Goal: Information Seeking & Learning: Learn about a topic

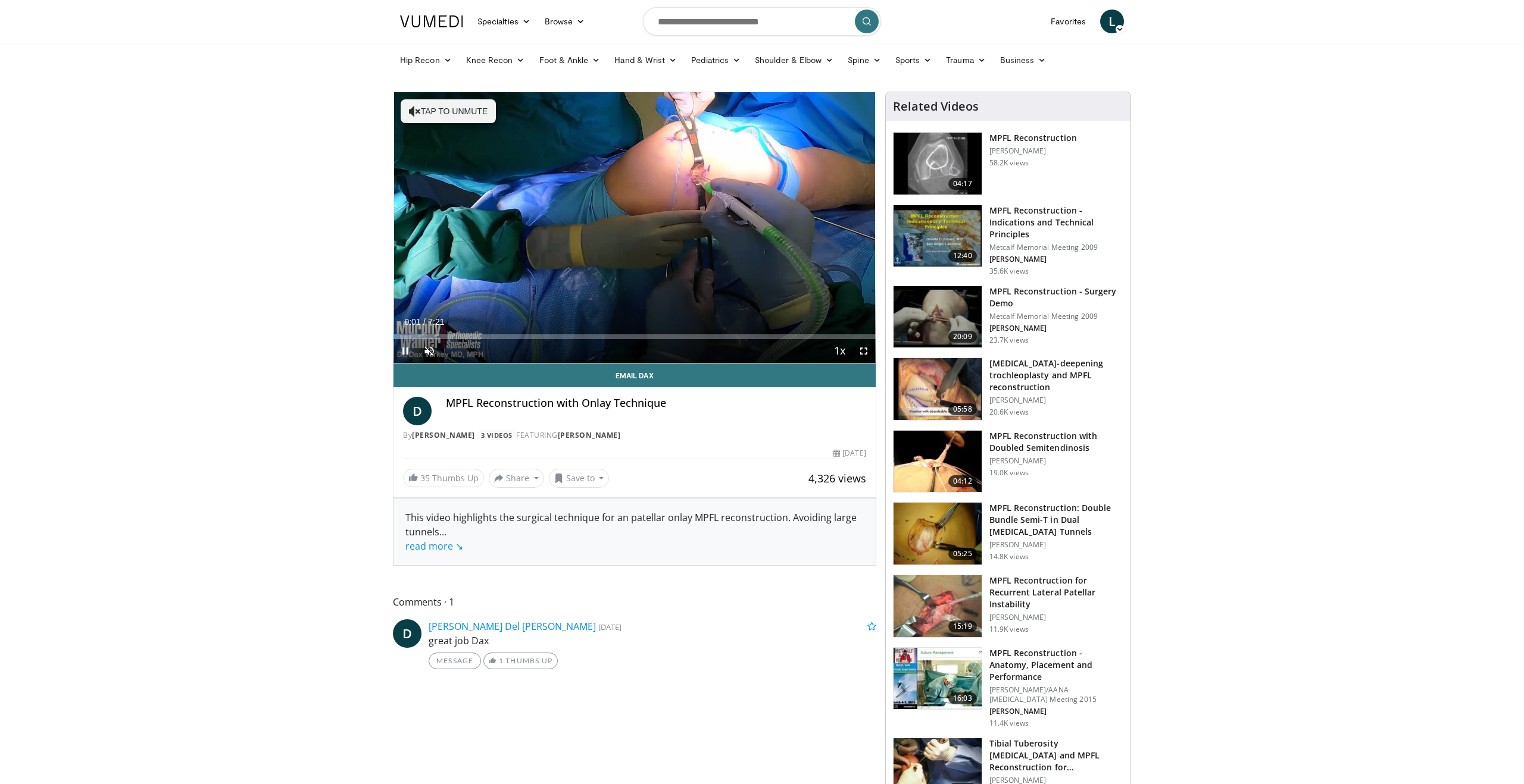
click at [404, 351] on span "Video Player" at bounding box center [406, 351] width 24 height 24
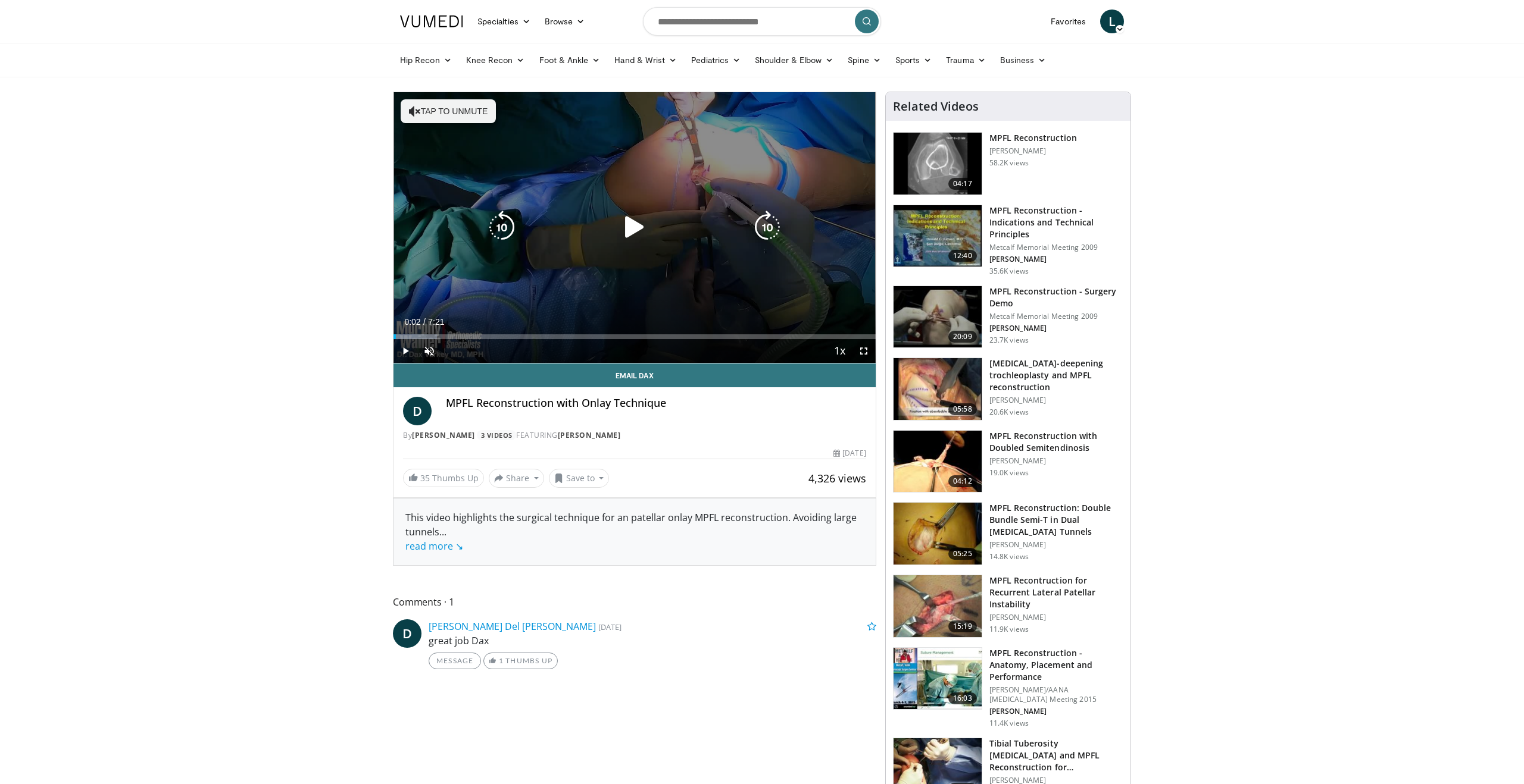
click at [635, 228] on icon "Video Player" at bounding box center [634, 227] width 33 height 33
click at [431, 109] on button "Tap to unmute" at bounding box center [448, 111] width 95 height 24
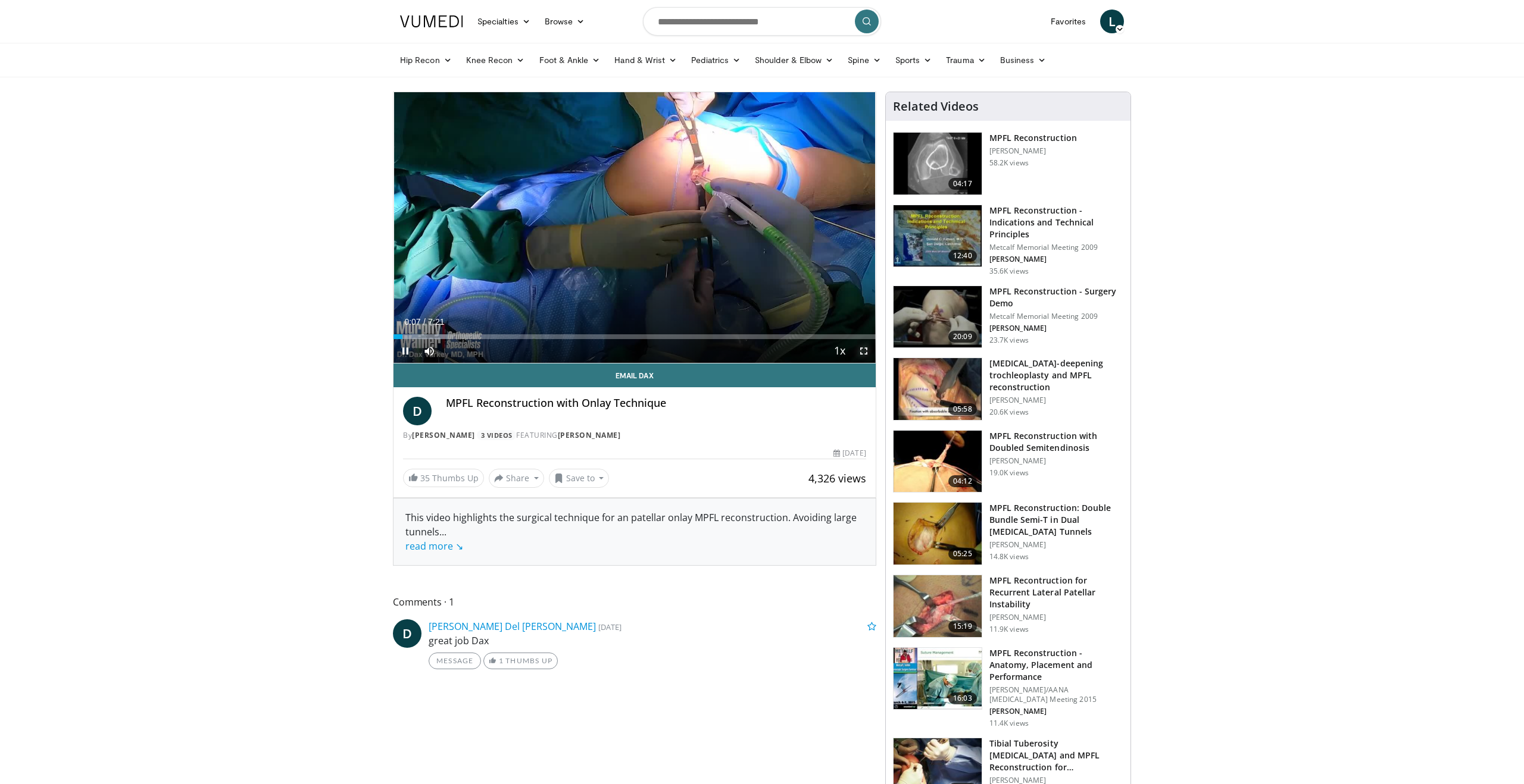
click at [865, 356] on span "Video Player" at bounding box center [864, 351] width 24 height 24
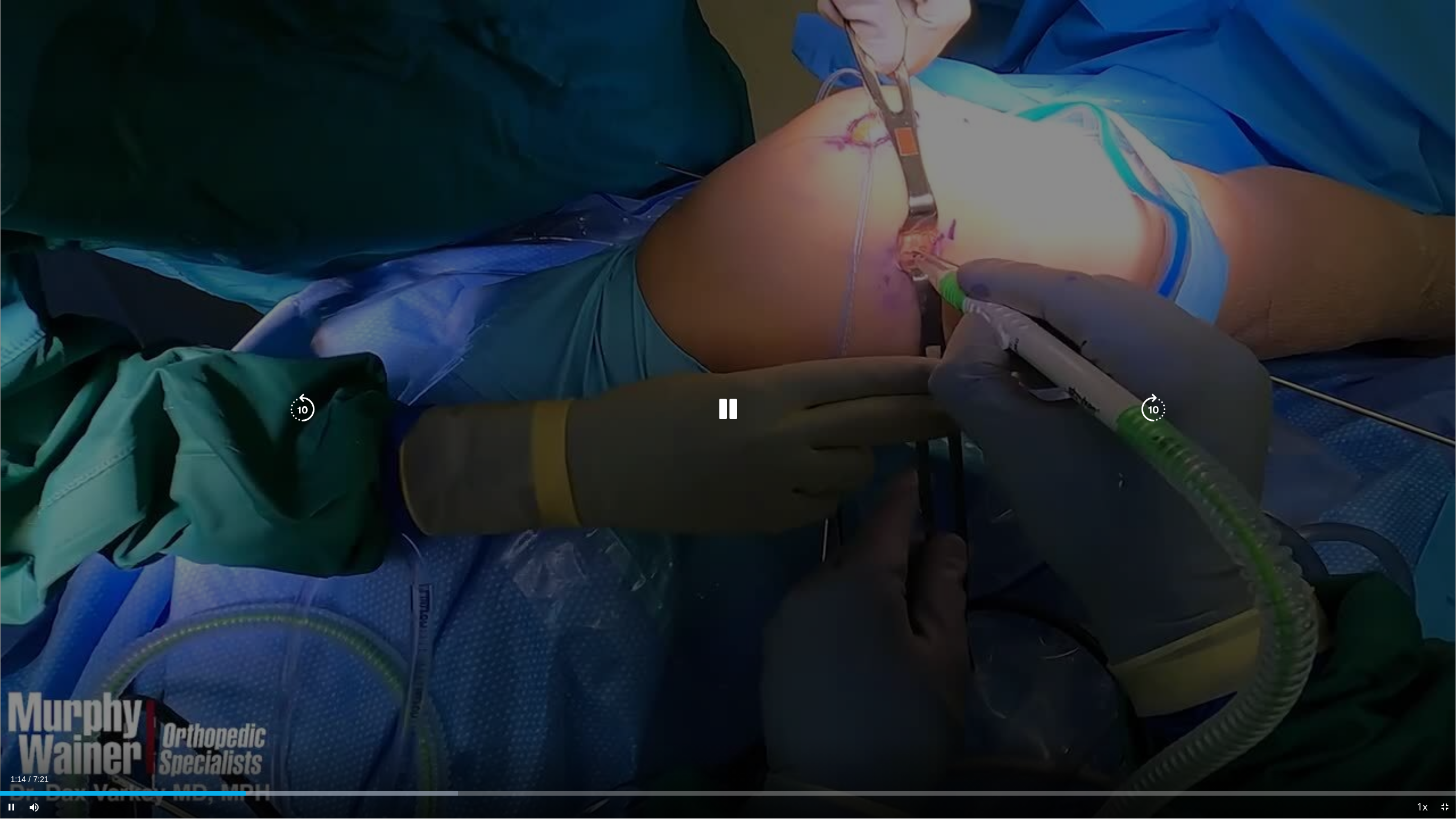
click at [721, 408] on icon "Video Player" at bounding box center [728, 409] width 32 height 32
click at [300, 409] on icon "Video Player" at bounding box center [303, 409] width 32 height 32
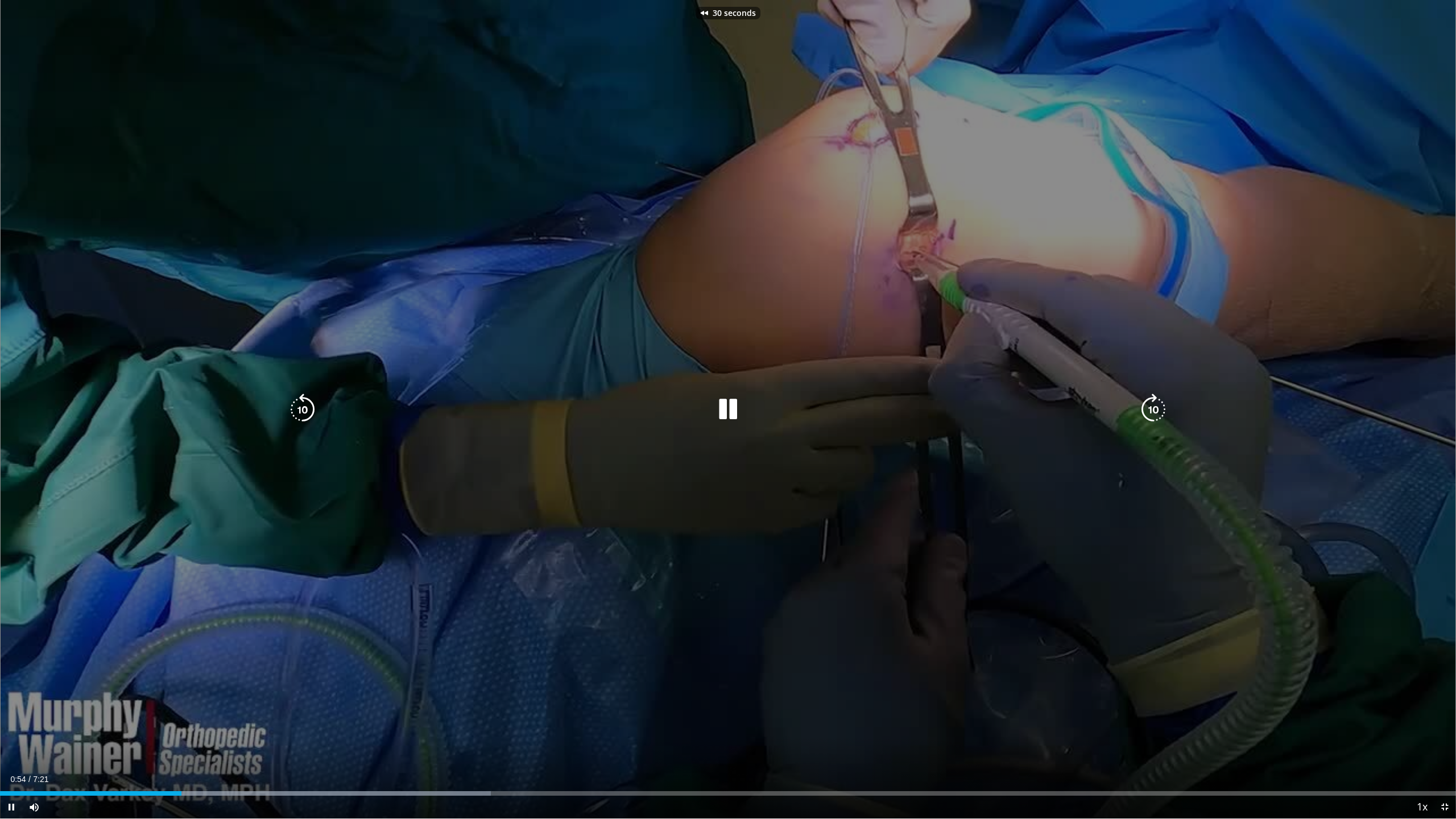
click at [300, 409] on icon "Video Player" at bounding box center [303, 409] width 32 height 32
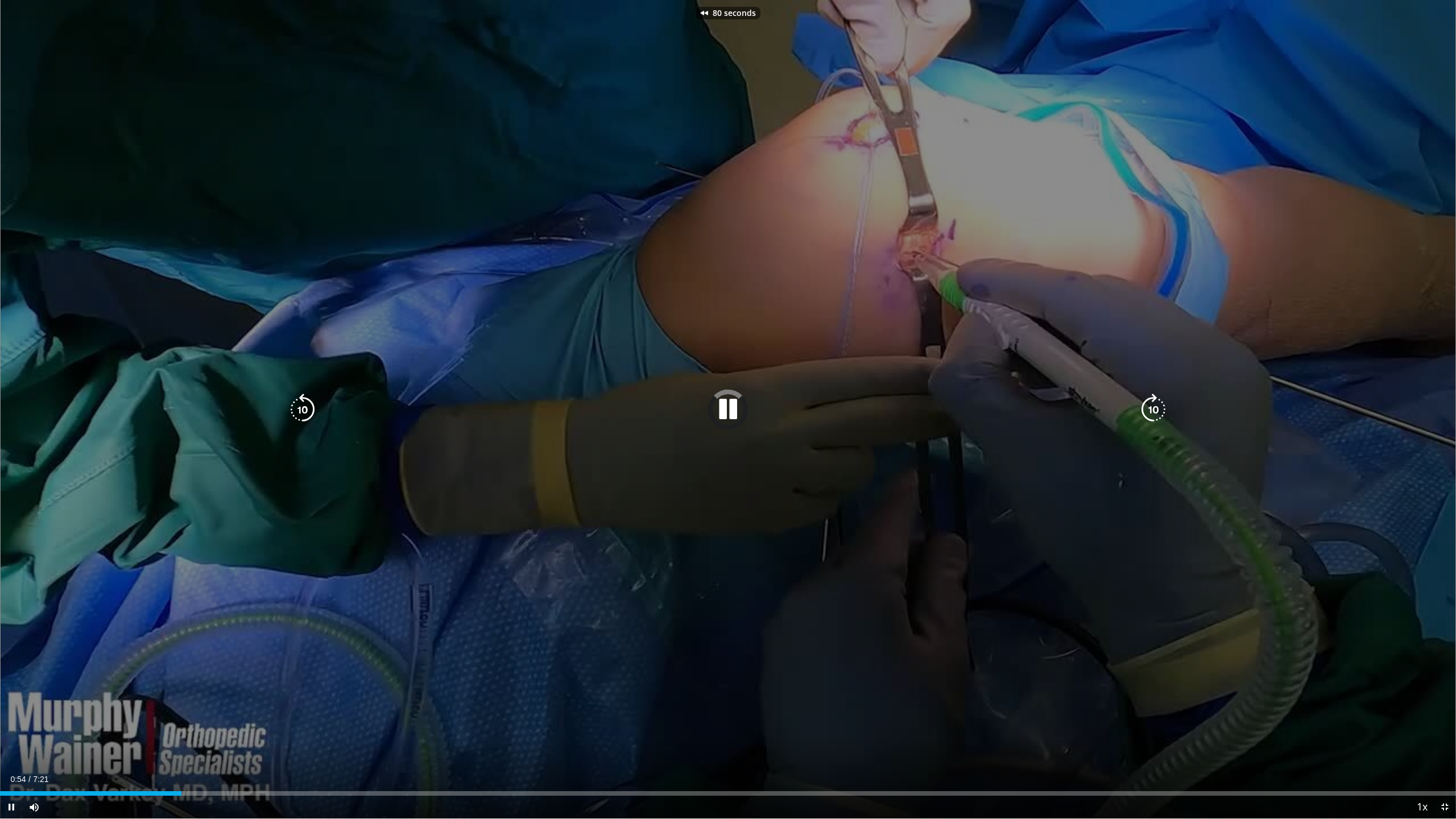
click at [300, 409] on icon "Video Player" at bounding box center [303, 409] width 32 height 32
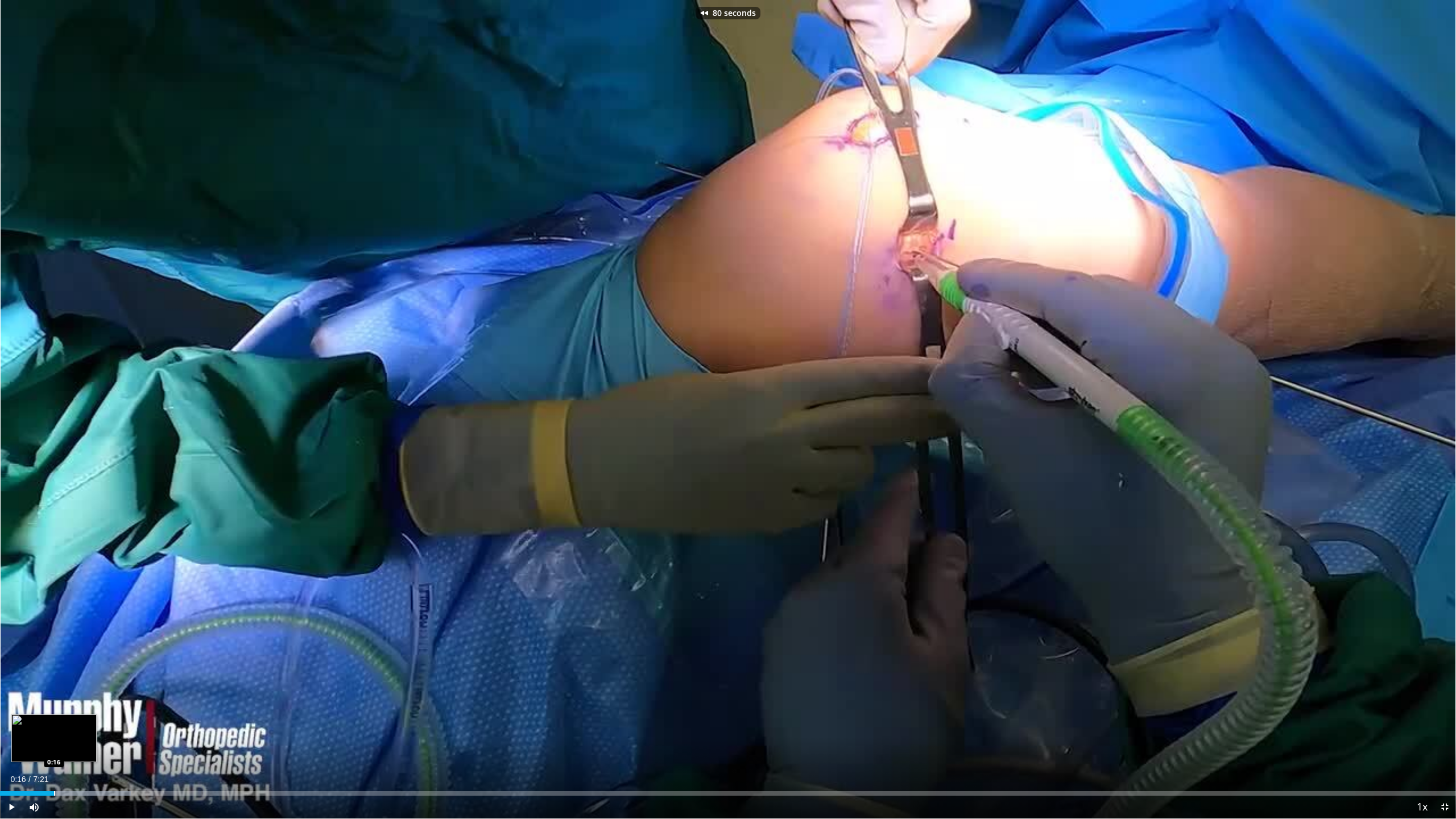
click at [54, 749] on div "Progress Bar" at bounding box center [55, 793] width 2 height 5
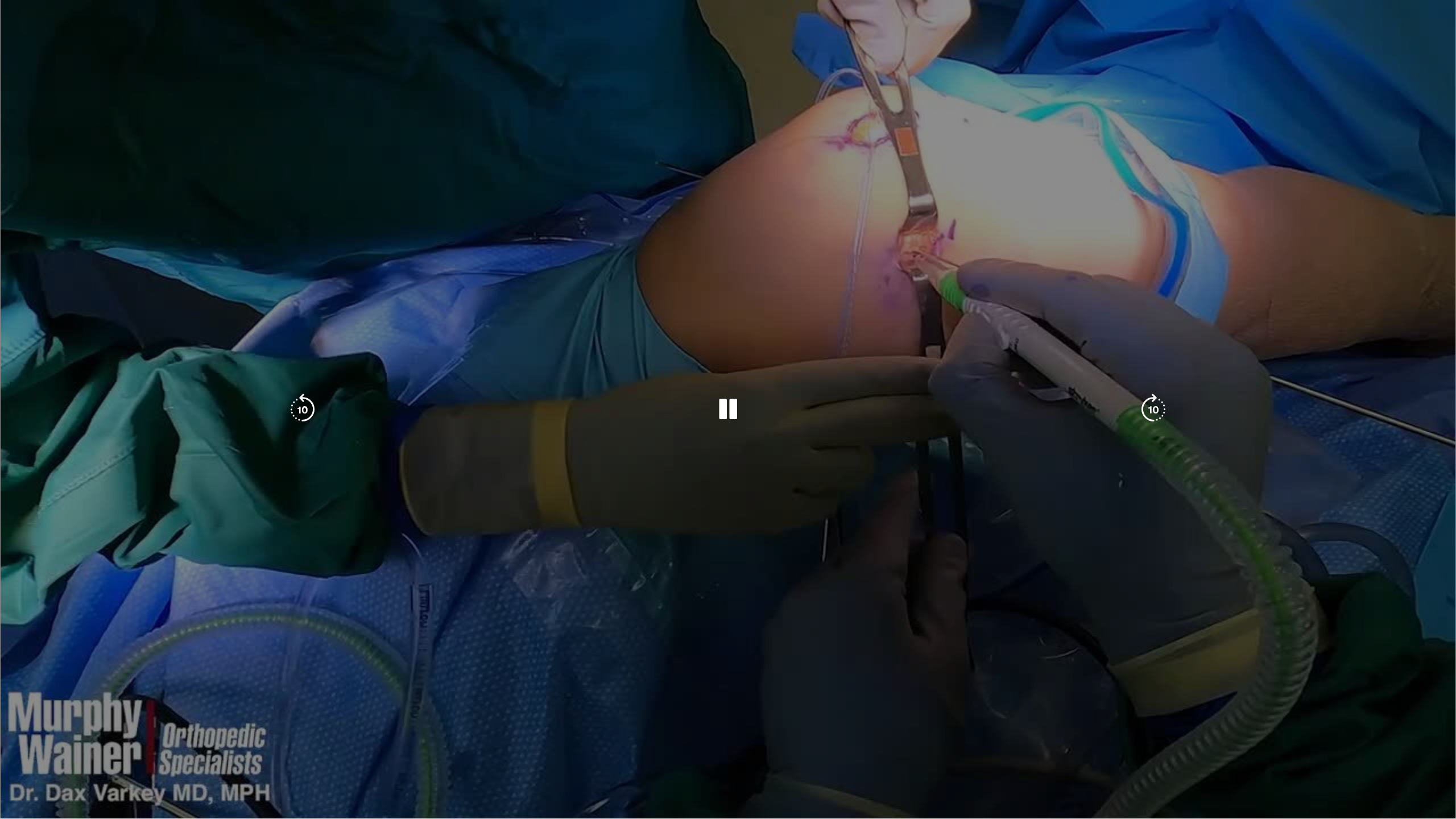
click at [35, 749] on video-js "**********" at bounding box center [728, 409] width 1456 height 819
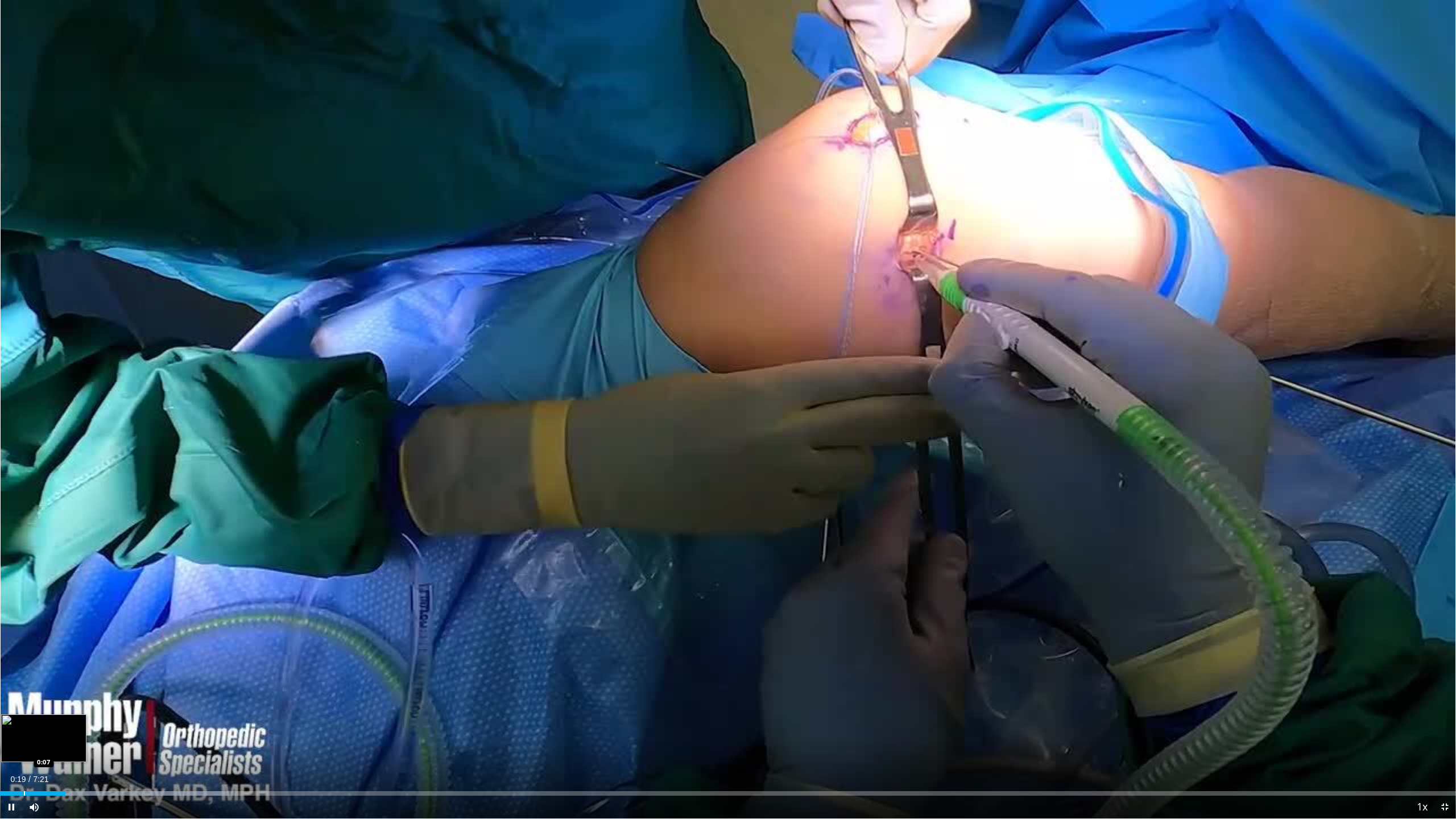
click at [24, 749] on div "Loaded : 15.72% 0:19 0:07" at bounding box center [728, 790] width 1456 height 11
click at [7, 749] on span "Video Player" at bounding box center [11, 807] width 23 height 23
click at [8, 749] on span "Video Player" at bounding box center [11, 807] width 23 height 23
click at [170, 749] on div "Progress Bar" at bounding box center [170, 793] width 2 height 5
click at [224, 749] on div "Progress Bar" at bounding box center [225, 793] width 2 height 5
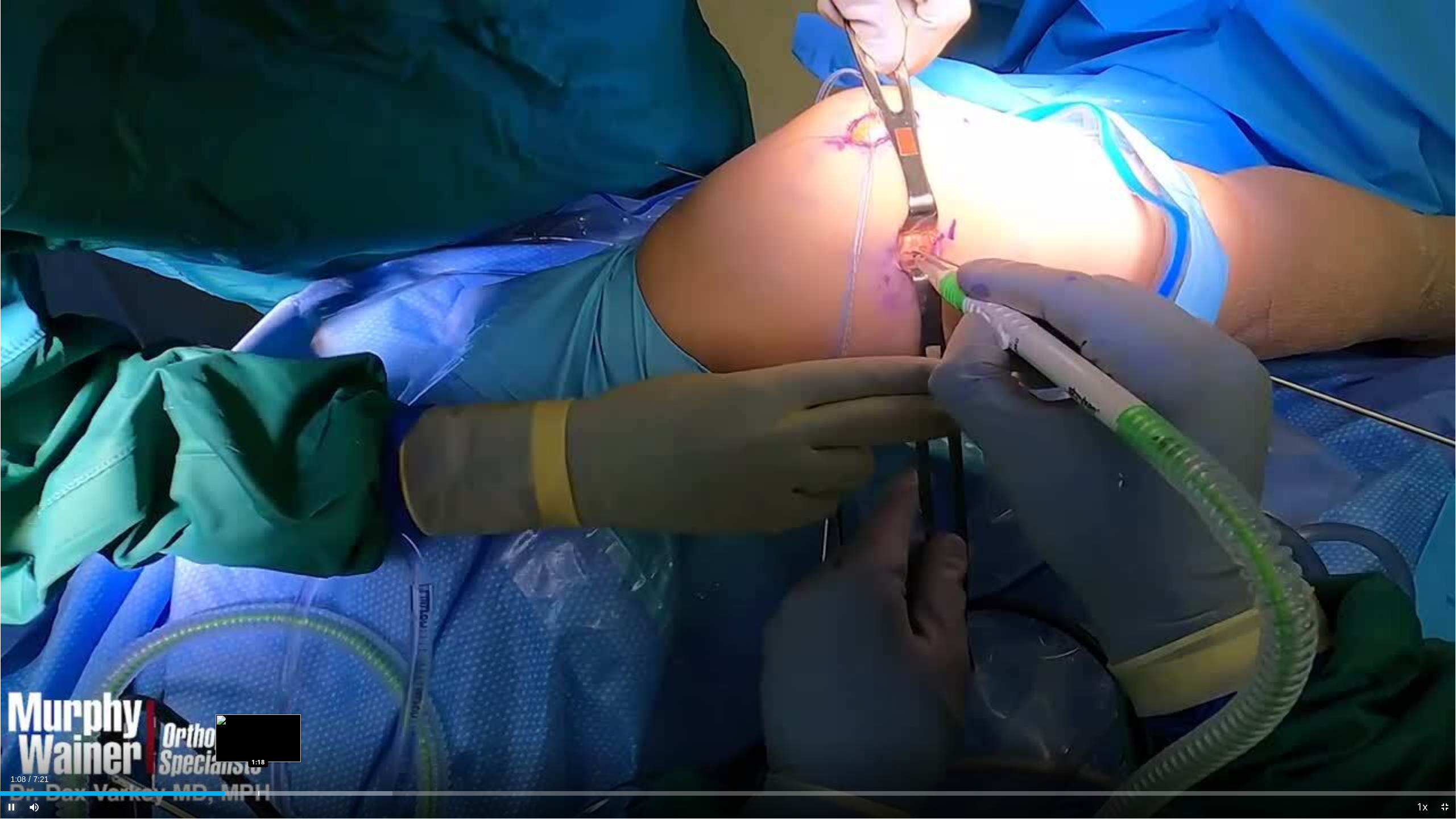
click at [267, 749] on div "Loaded : 26.97% 1:08 1:18" at bounding box center [728, 790] width 1456 height 11
click at [2, 749] on span "Video Player" at bounding box center [11, 807] width 23 height 23
click at [8, 749] on span "Video Player" at bounding box center [11, 807] width 23 height 23
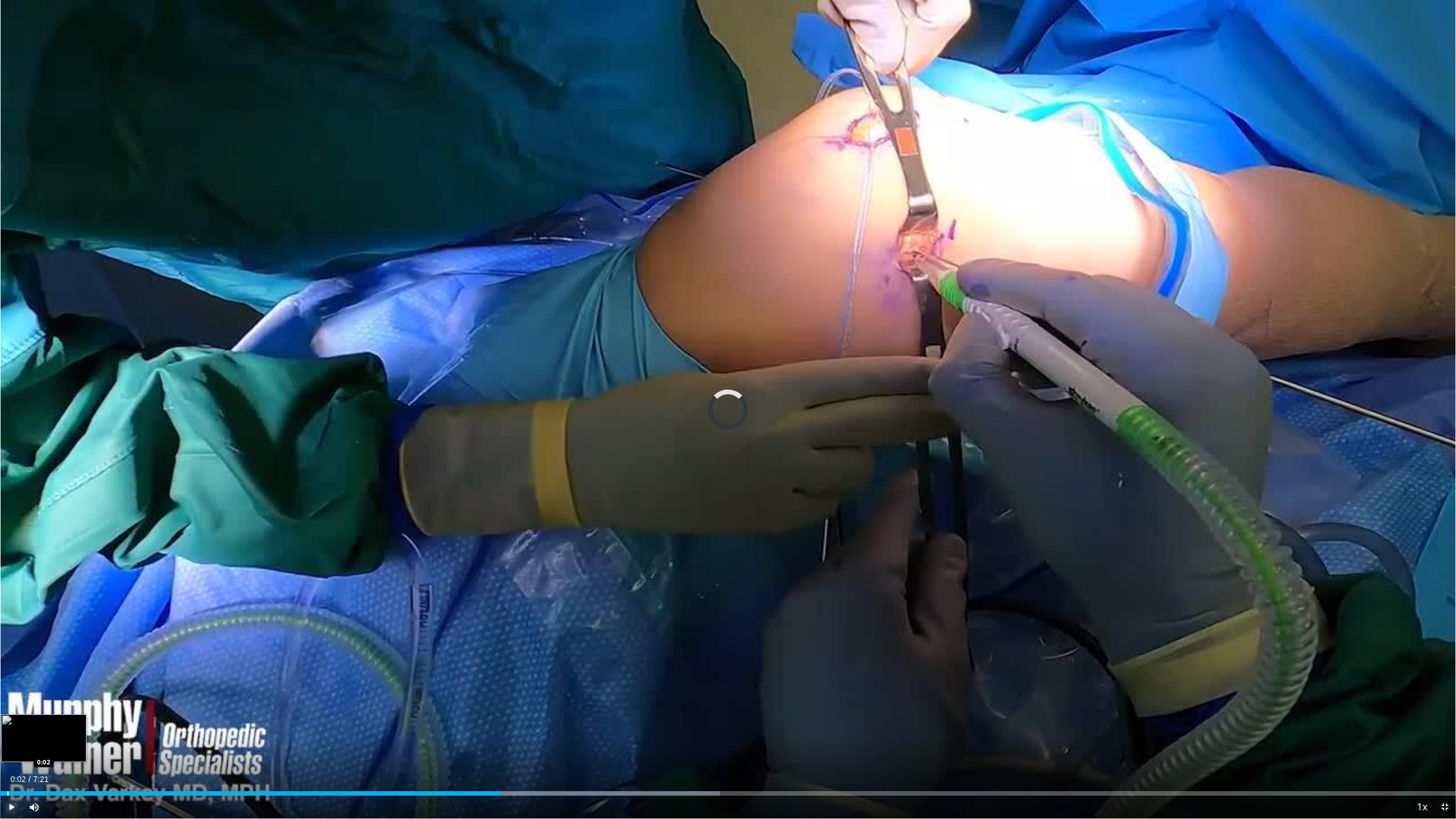
click at [8, 749] on div "Progress Bar" at bounding box center [8, 793] width 2 height 5
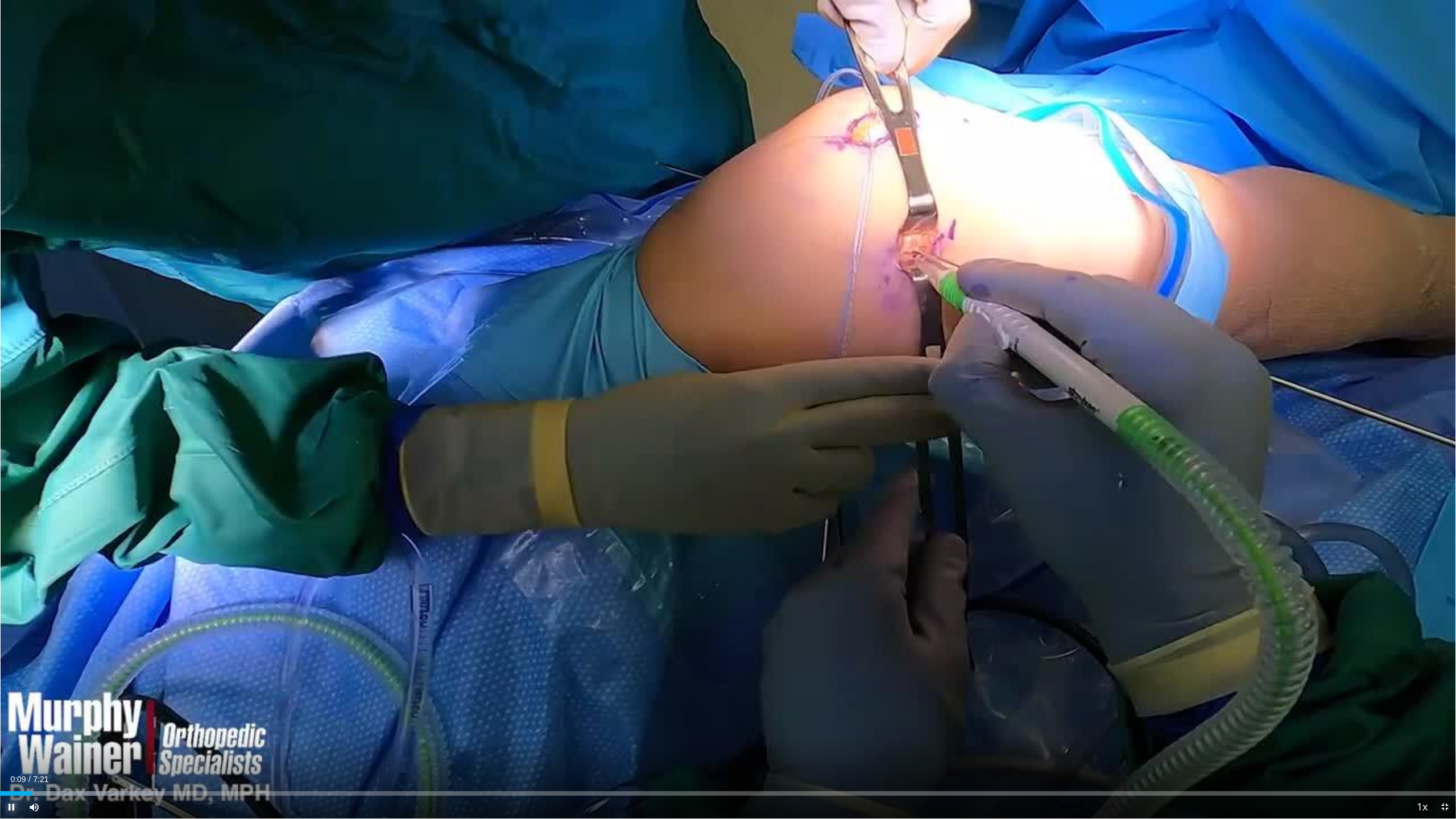
click at [8, 749] on span "Video Player" at bounding box center [11, 807] width 23 height 23
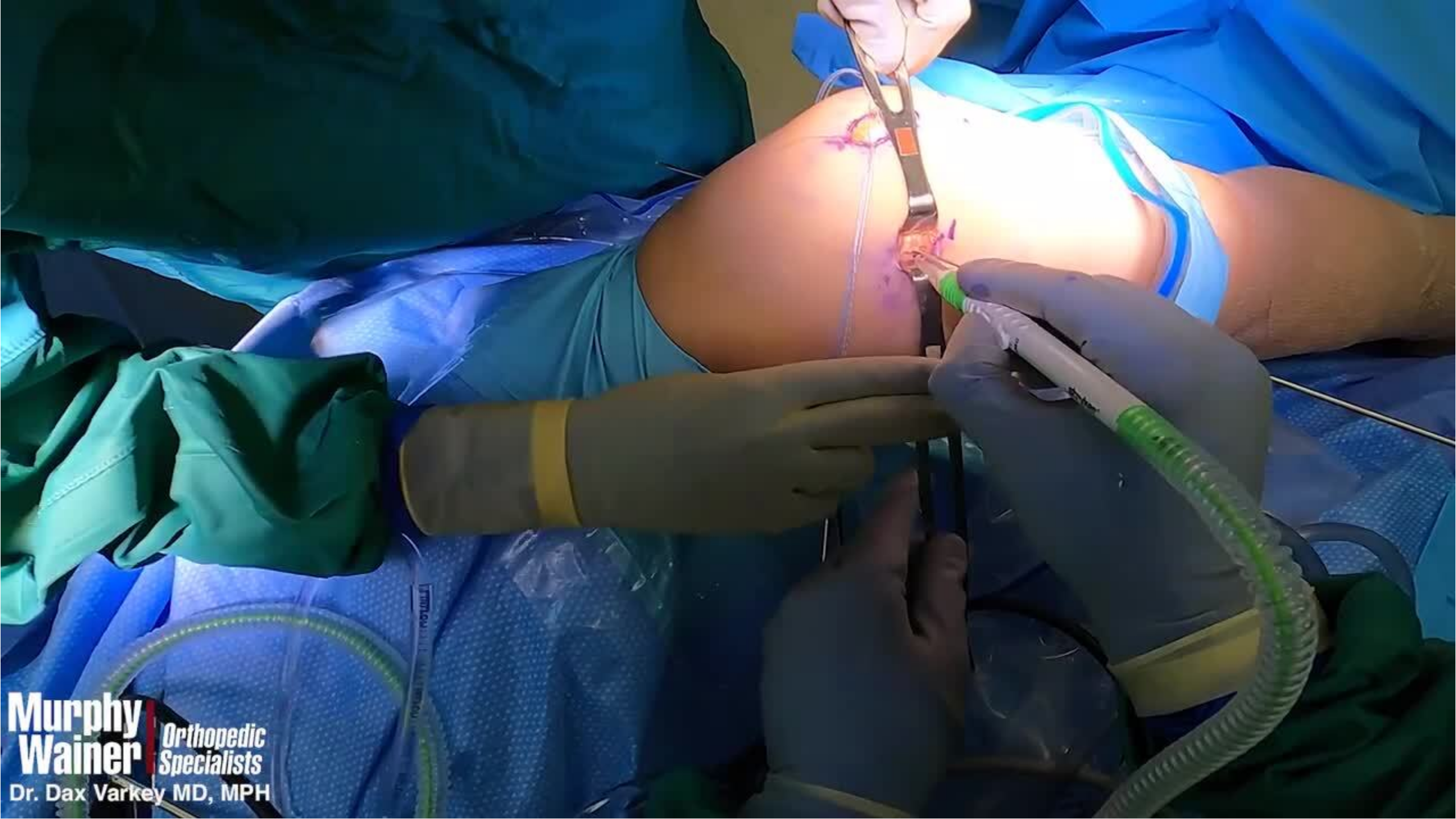
click at [8, 749] on div "80 seconds Tap to unmute" at bounding box center [728, 409] width 1456 height 818
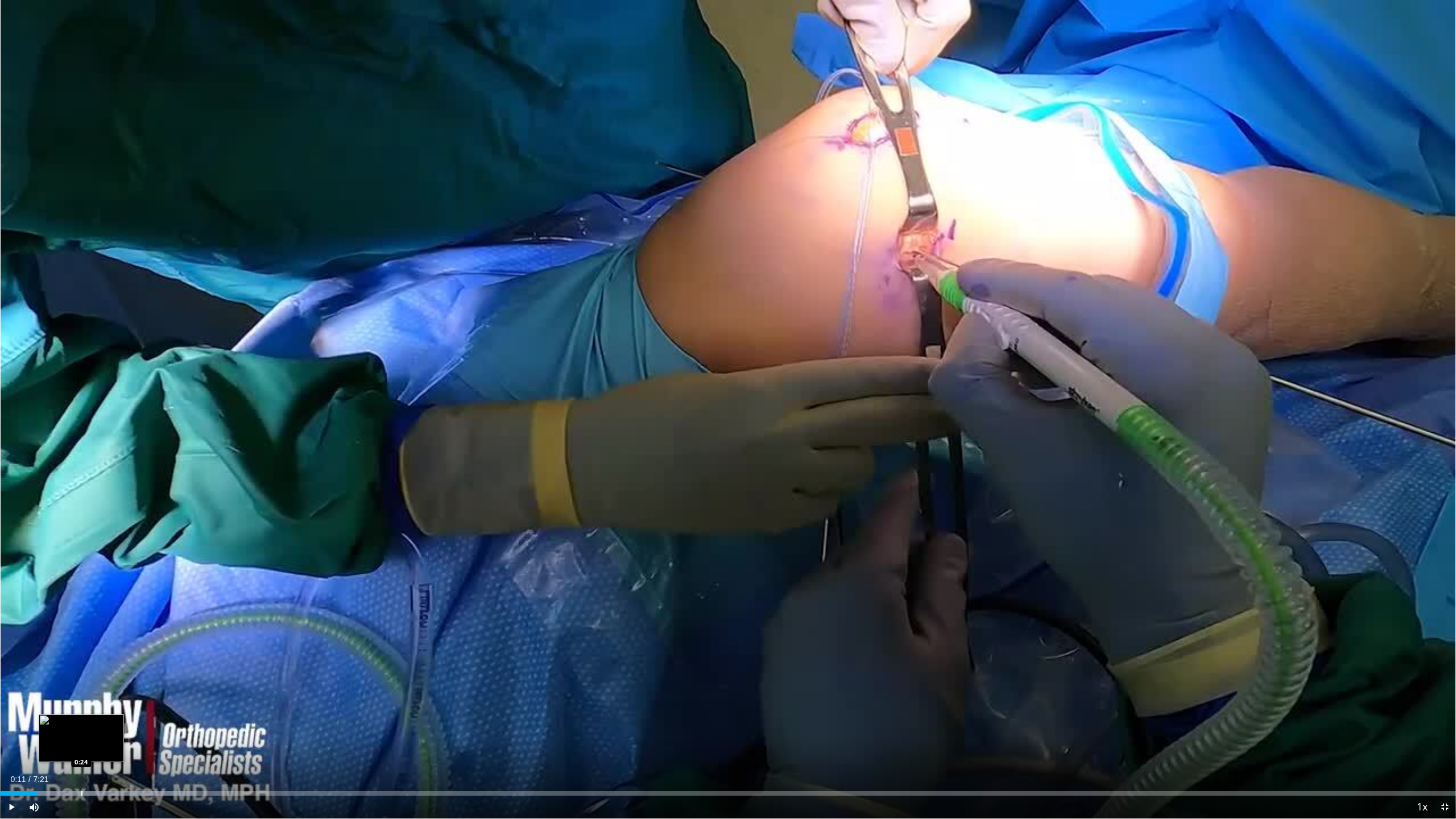
drag, startPoint x: 82, startPoint y: 790, endPoint x: 110, endPoint y: 789, distance: 28.0
click at [83, 749] on div "Progress Bar" at bounding box center [82, 793] width 2 height 5
click at [214, 749] on div "Progress Bar" at bounding box center [215, 793] width 2 height 5
click at [227, 749] on div "Progress Bar" at bounding box center [228, 793] width 2 height 5
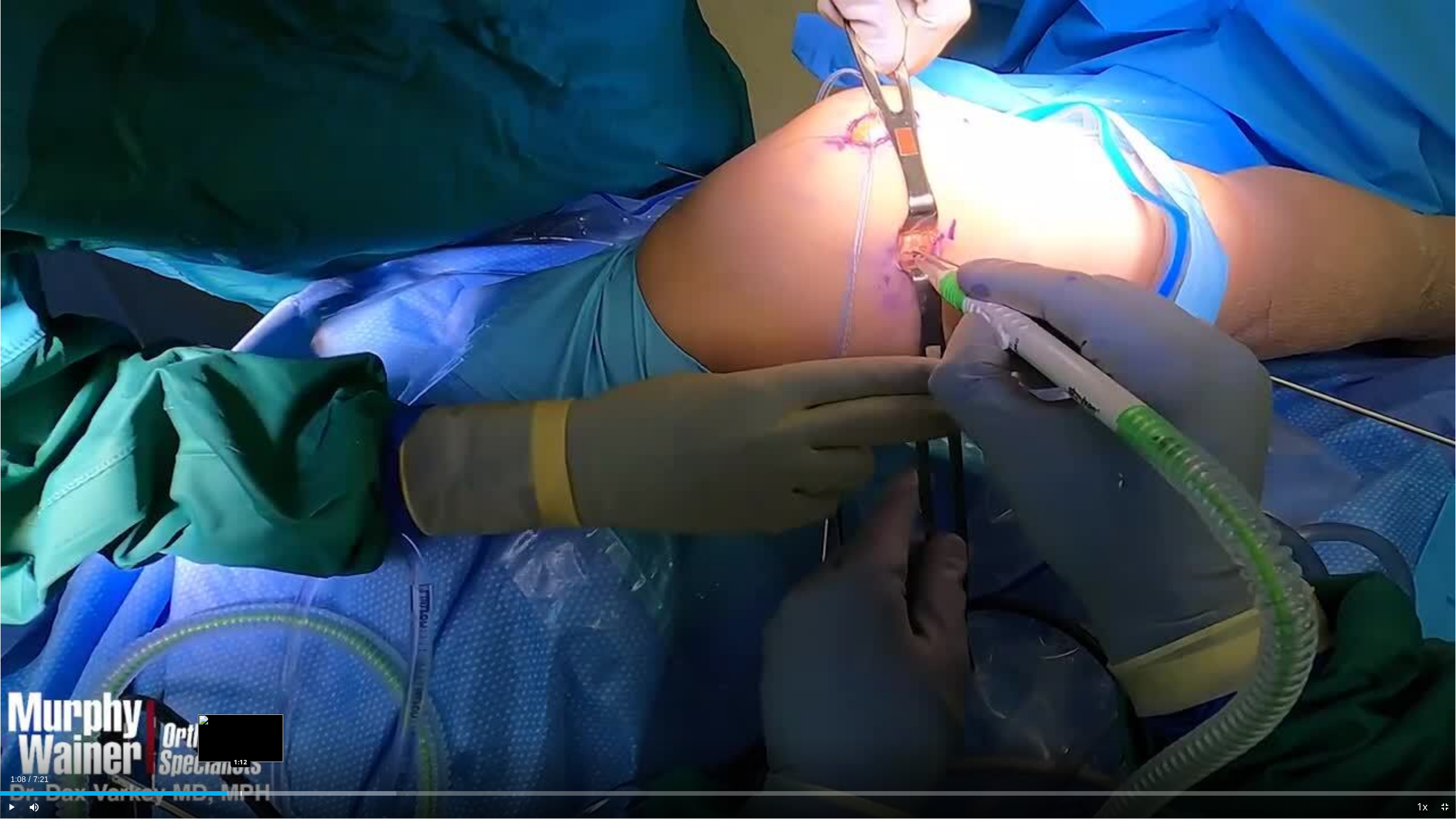
click at [242, 749] on div "Progress Bar" at bounding box center [241, 793] width 2 height 5
drag, startPoint x: 256, startPoint y: 792, endPoint x: 231, endPoint y: 792, distance: 25.0
click at [231, 749] on div "Progress Bar" at bounding box center [232, 793] width 2 height 5
click at [8, 749] on span "Video Player" at bounding box center [11, 807] width 23 height 23
click at [8, 749] on video-js "**********" at bounding box center [728, 409] width 1456 height 819
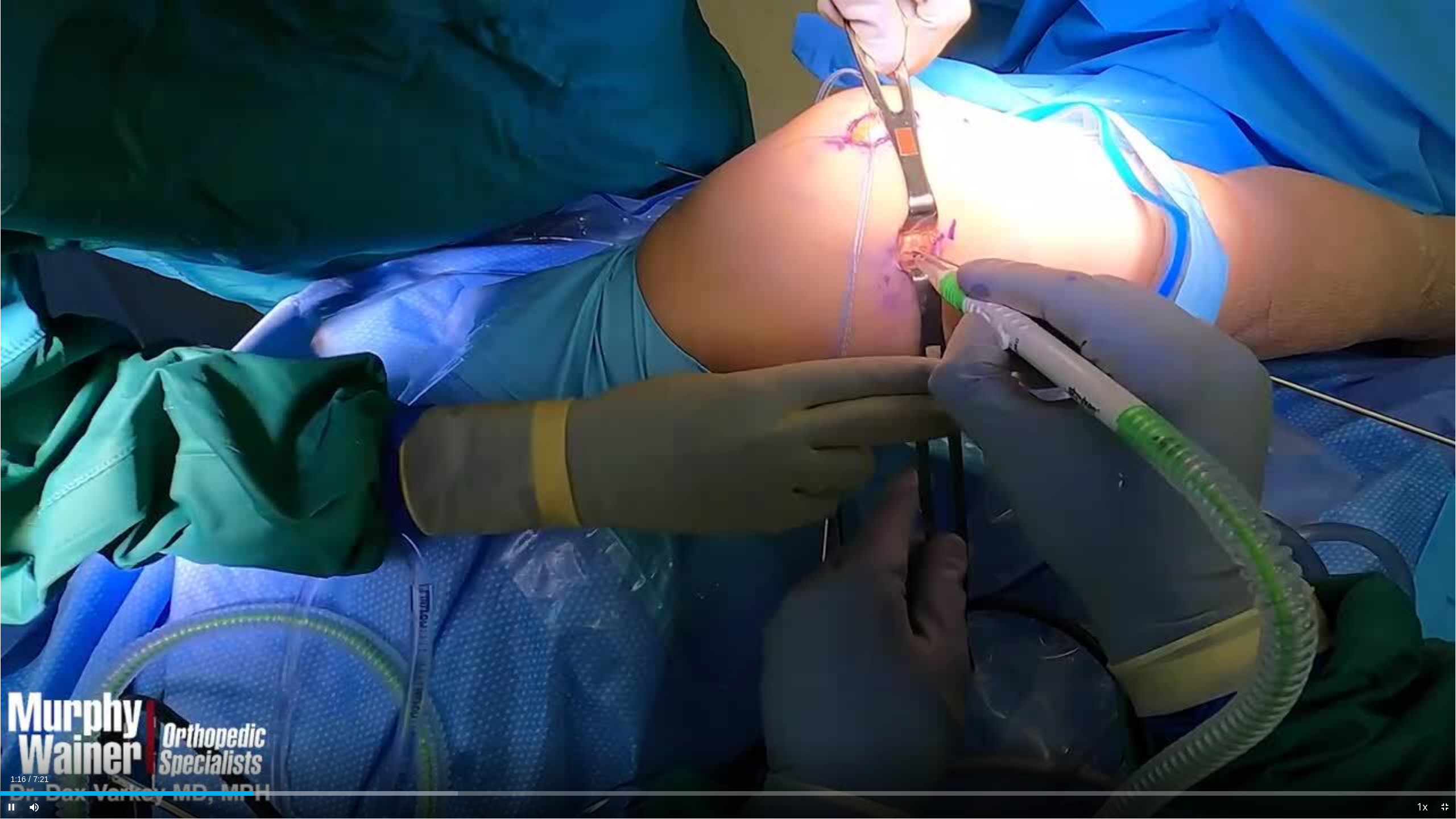
click at [11, 749] on span "Video Player" at bounding box center [11, 807] width 23 height 23
click at [12, 749] on span "Video Player" at bounding box center [11, 807] width 23 height 23
click at [10, 749] on span "Video Player" at bounding box center [11, 807] width 23 height 23
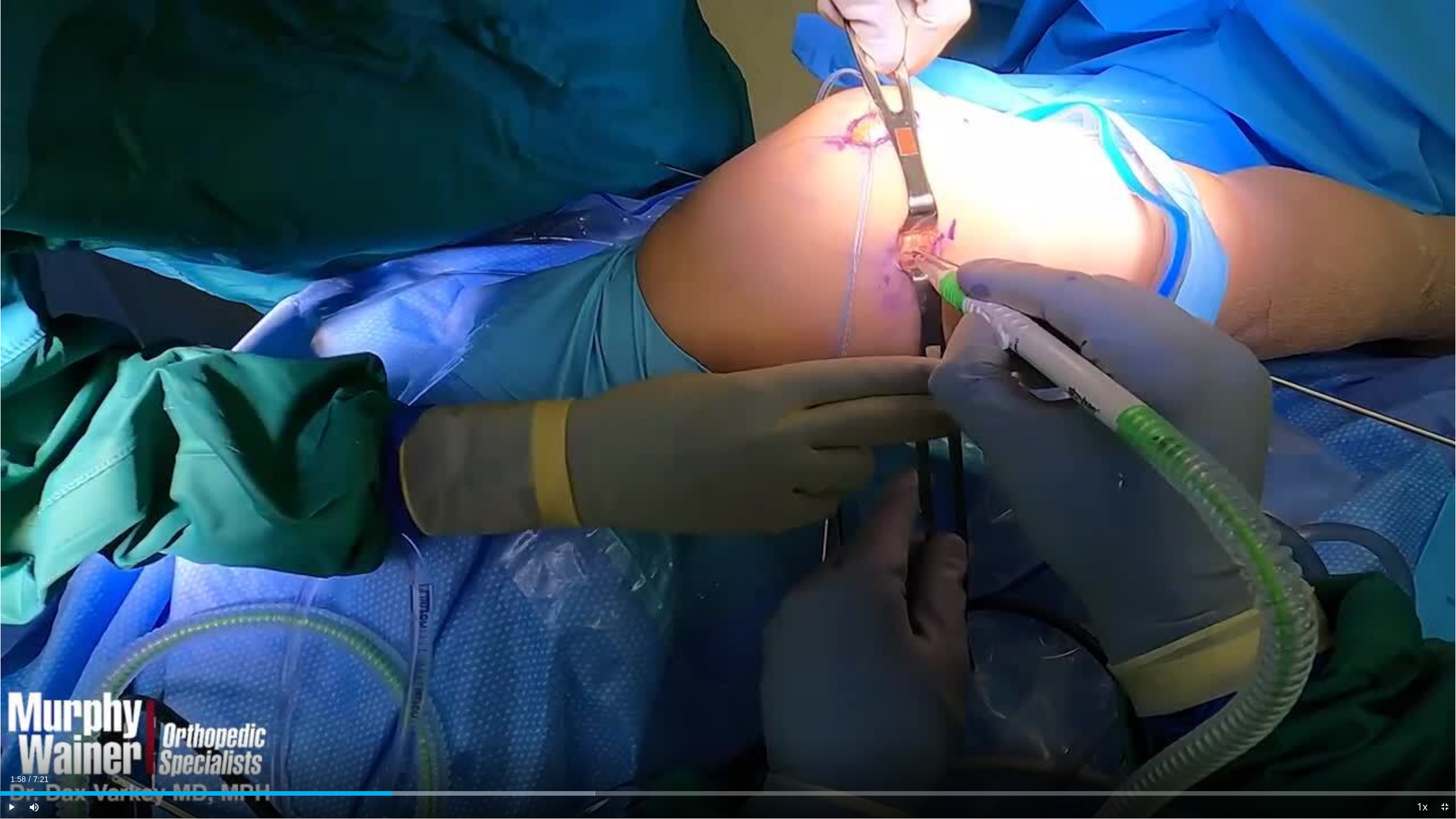
click at [9, 749] on span "Video Player" at bounding box center [11, 807] width 23 height 23
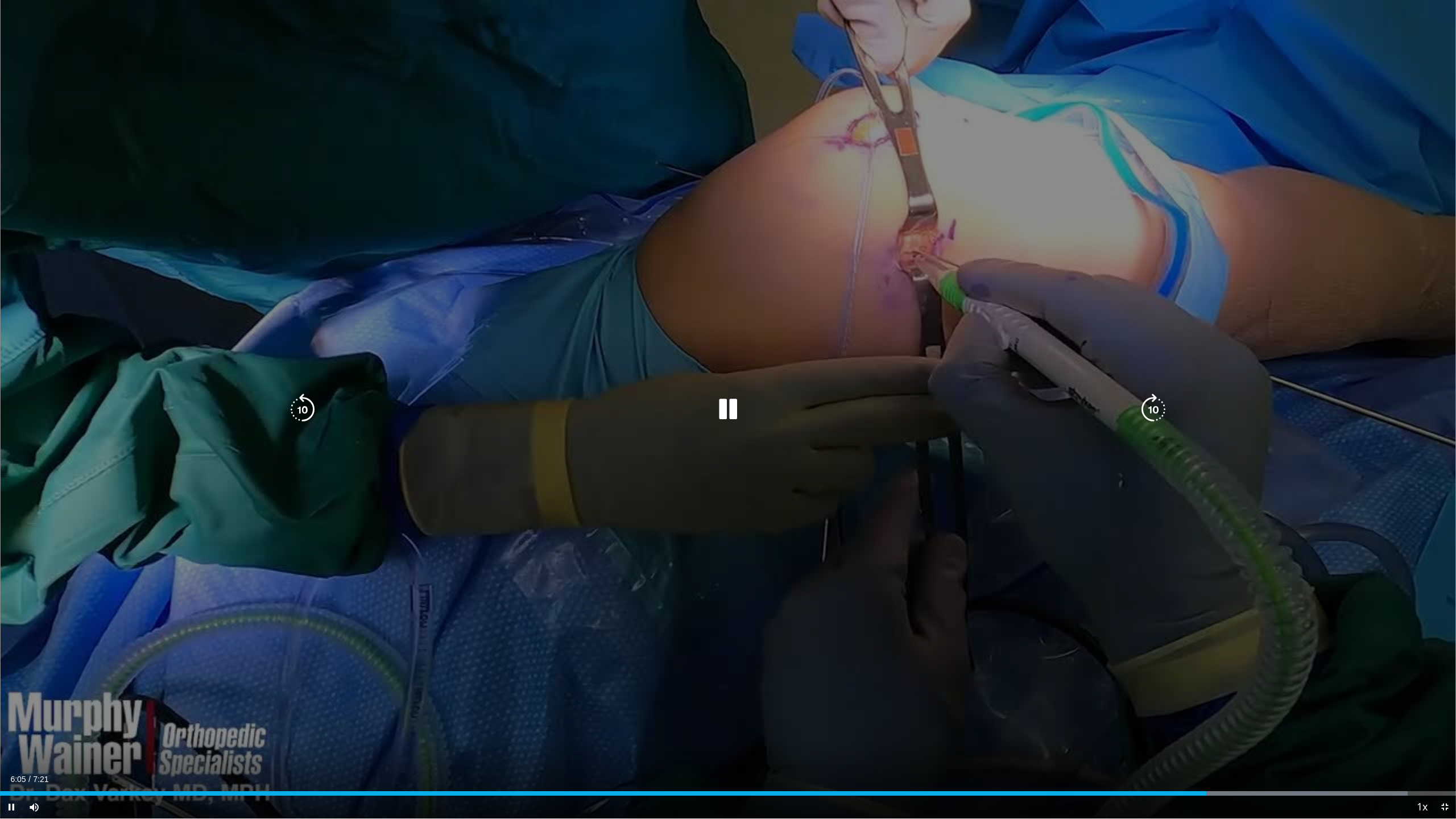
click at [731, 402] on icon "Video Player" at bounding box center [728, 409] width 32 height 32
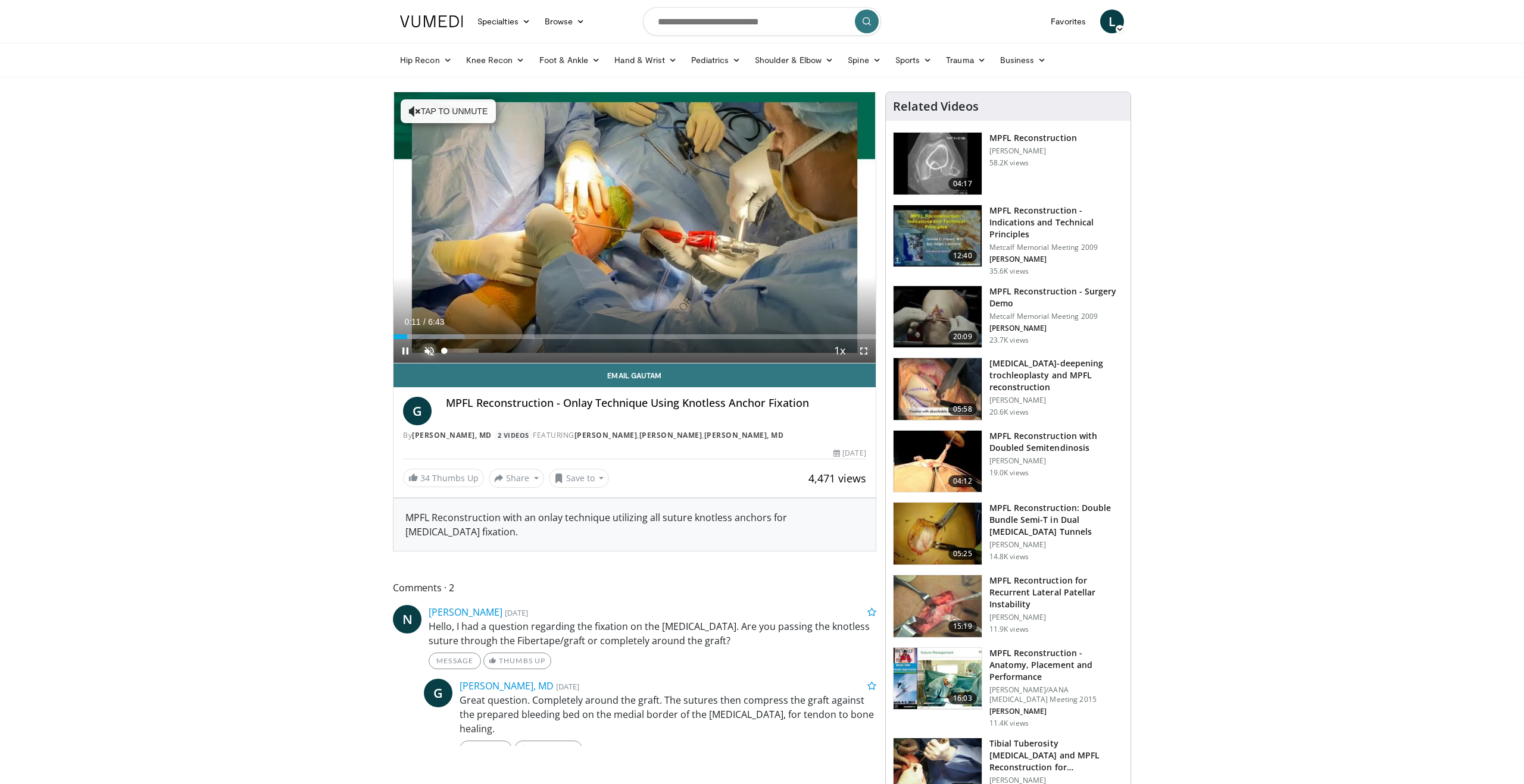
click at [428, 350] on span "Video Player" at bounding box center [429, 351] width 24 height 24
click at [397, 337] on div "Progress Bar" at bounding box center [398, 337] width 2 height 5
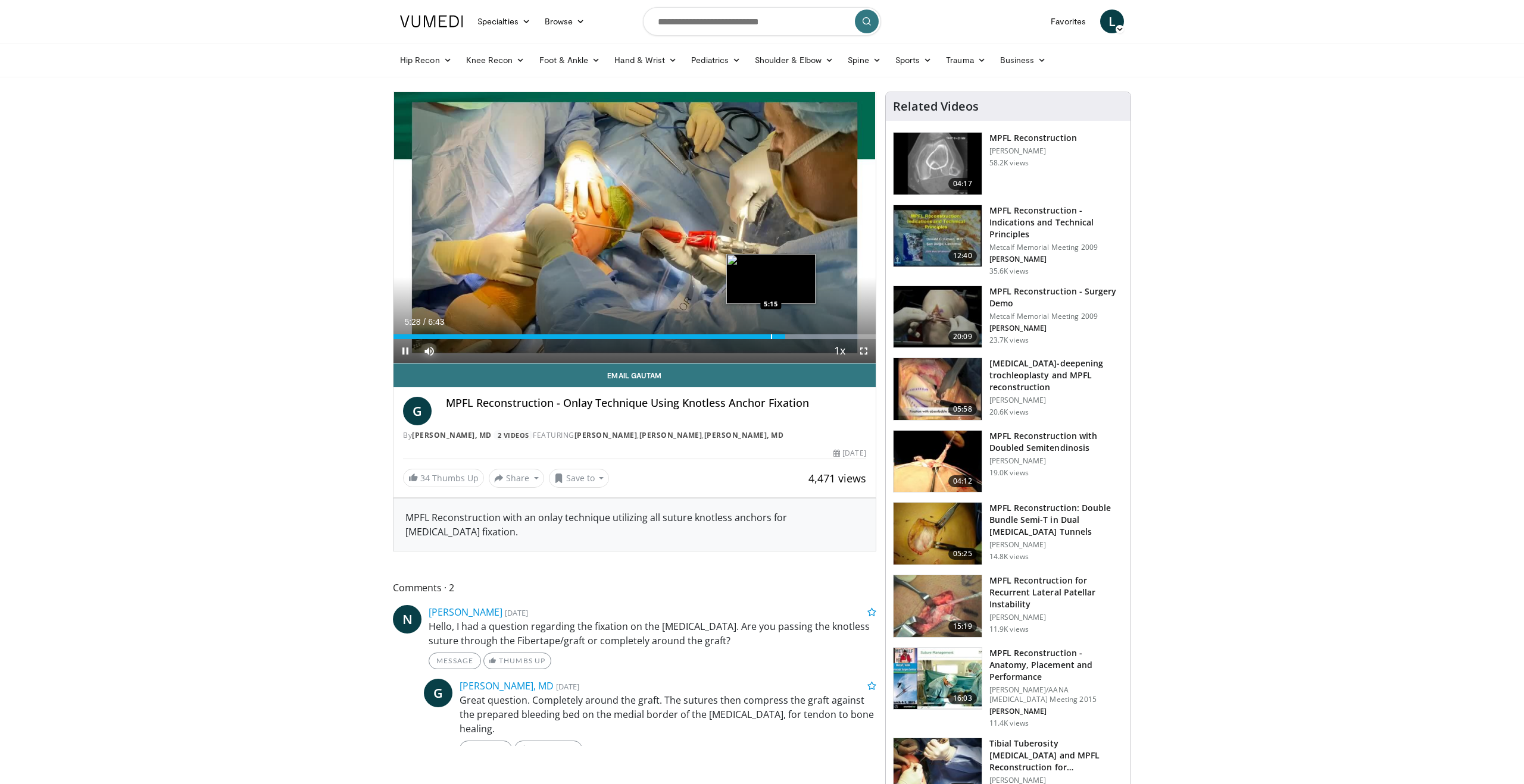
click at [771, 337] on div "Progress Bar" at bounding box center [772, 337] width 2 height 5
click at [760, 338] on div "Progress Bar" at bounding box center [761, 337] width 2 height 5
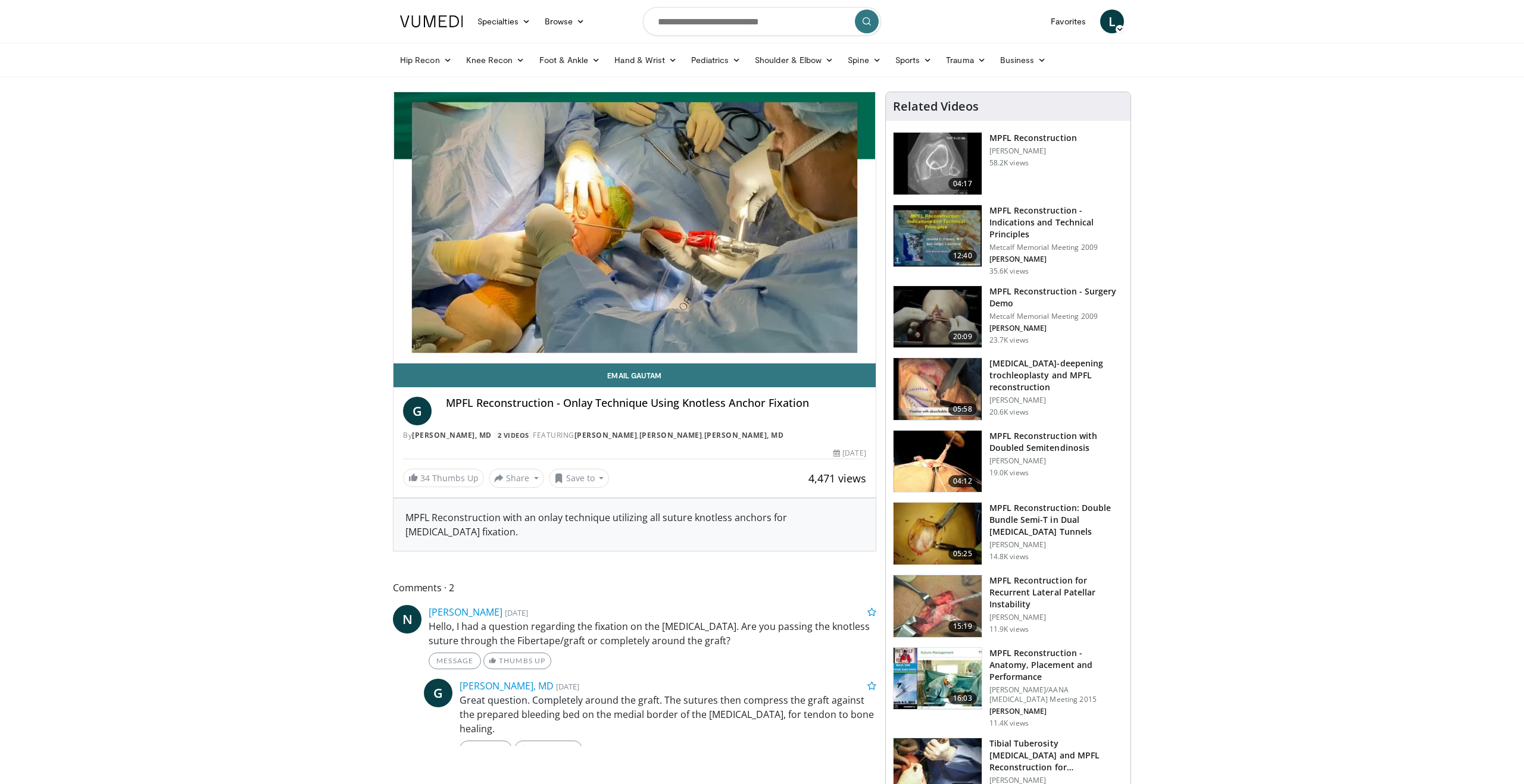
click at [402, 350] on div "10 seconds Tap to unmute" at bounding box center [635, 227] width 483 height 271
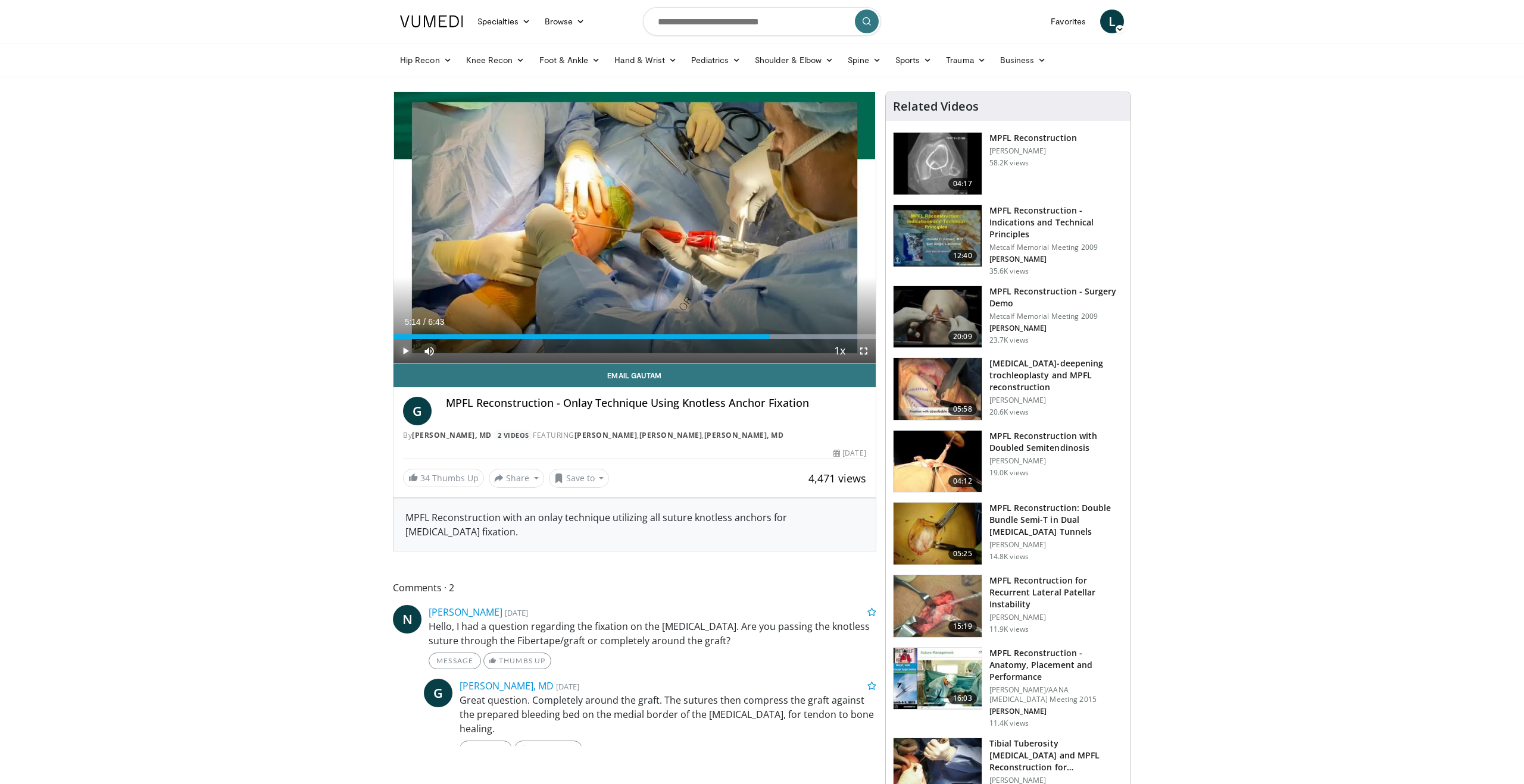
click at [402, 350] on span "Video Player" at bounding box center [406, 351] width 24 height 24
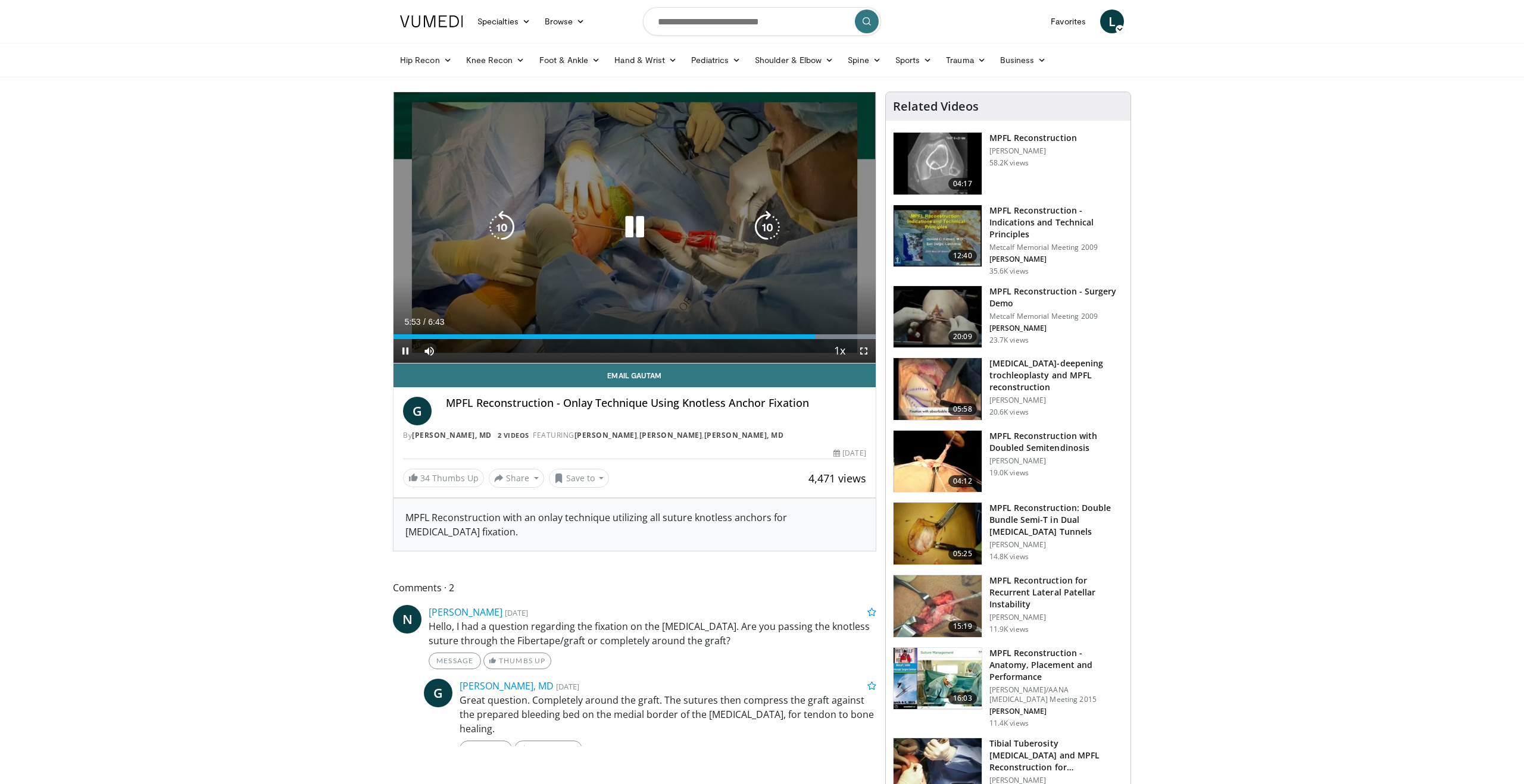
click at [502, 225] on icon "Video Player" at bounding box center [501, 227] width 33 height 33
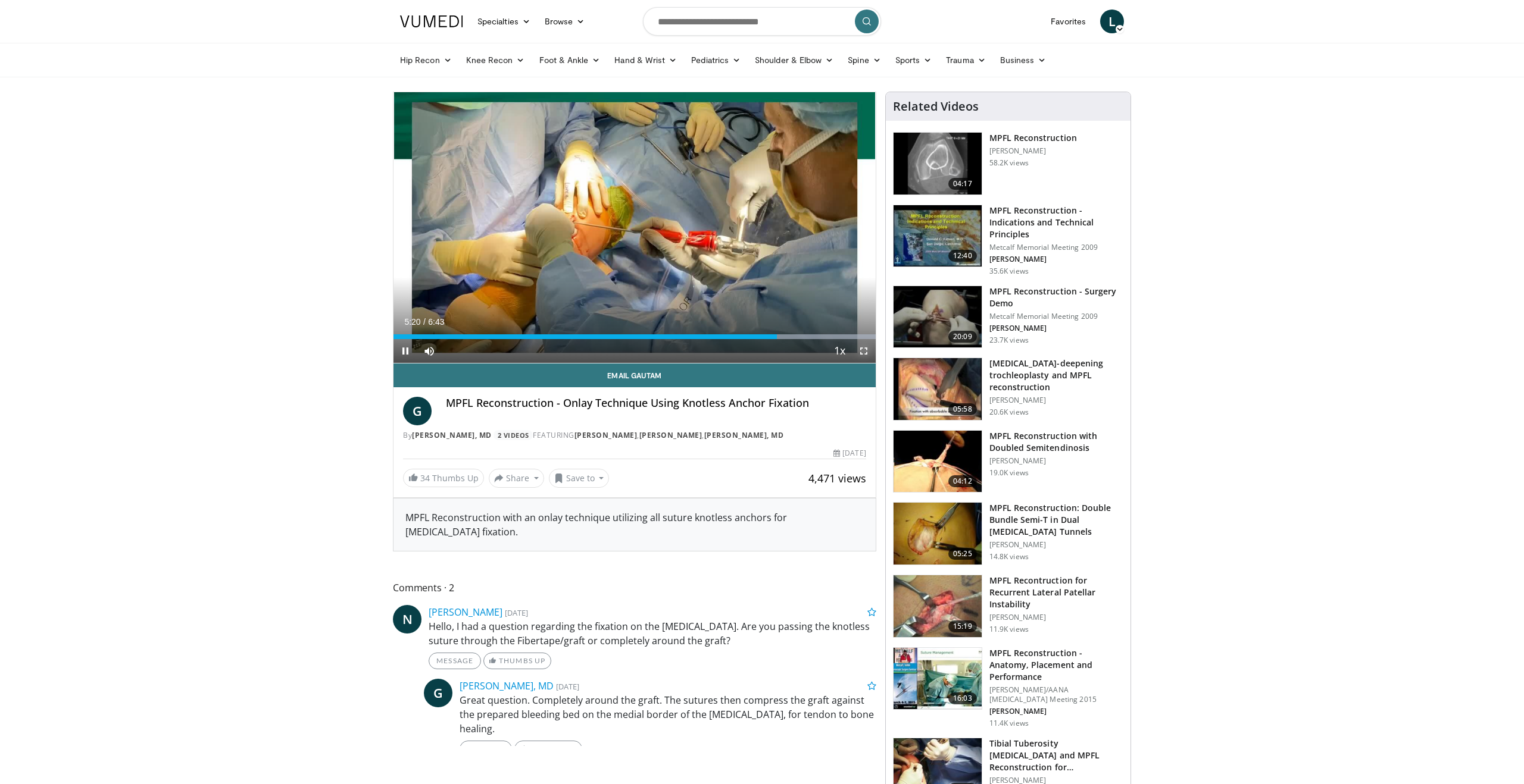
click at [857, 353] on span "Video Player" at bounding box center [864, 351] width 24 height 24
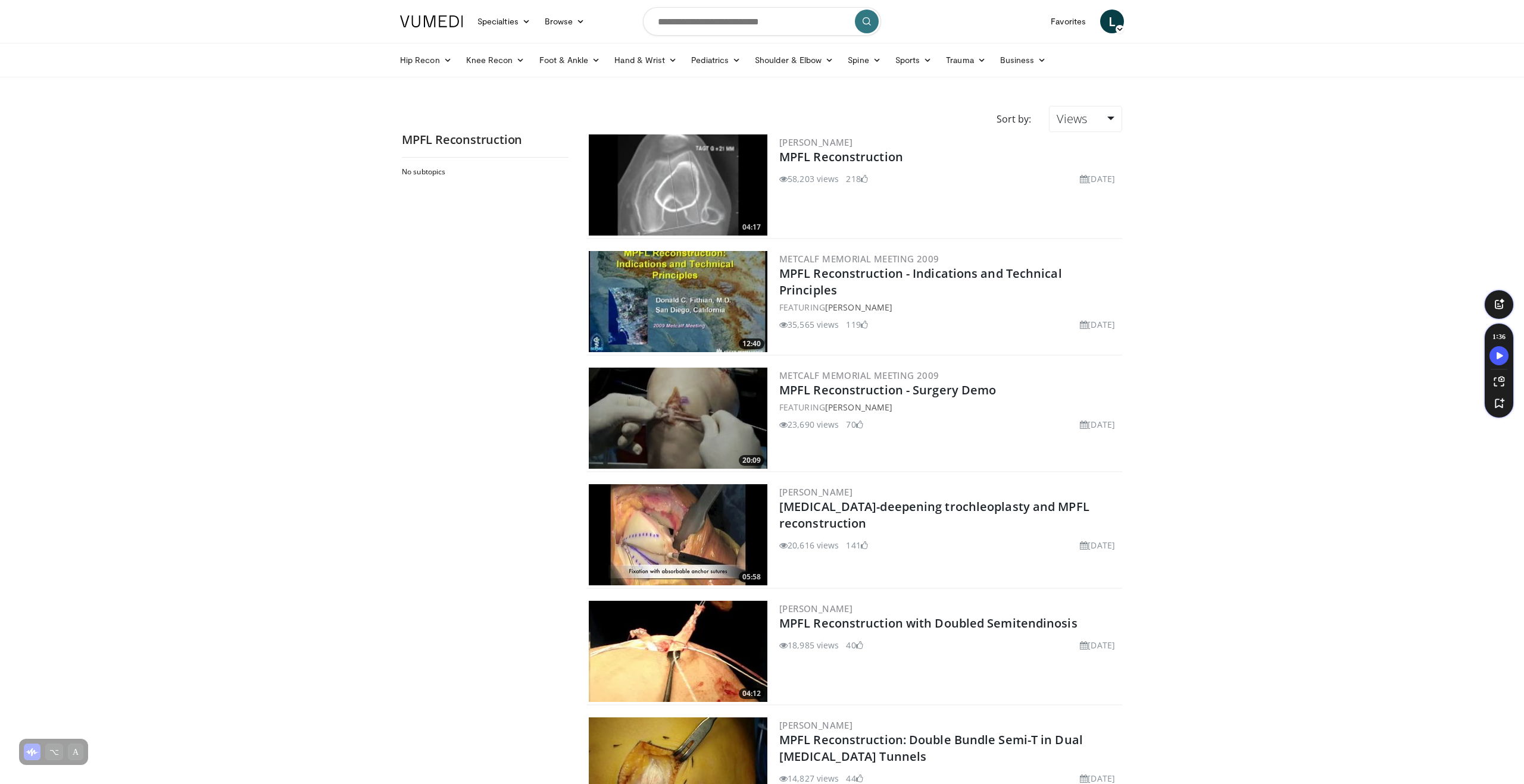
click at [656, 421] on img at bounding box center [678, 418] width 178 height 101
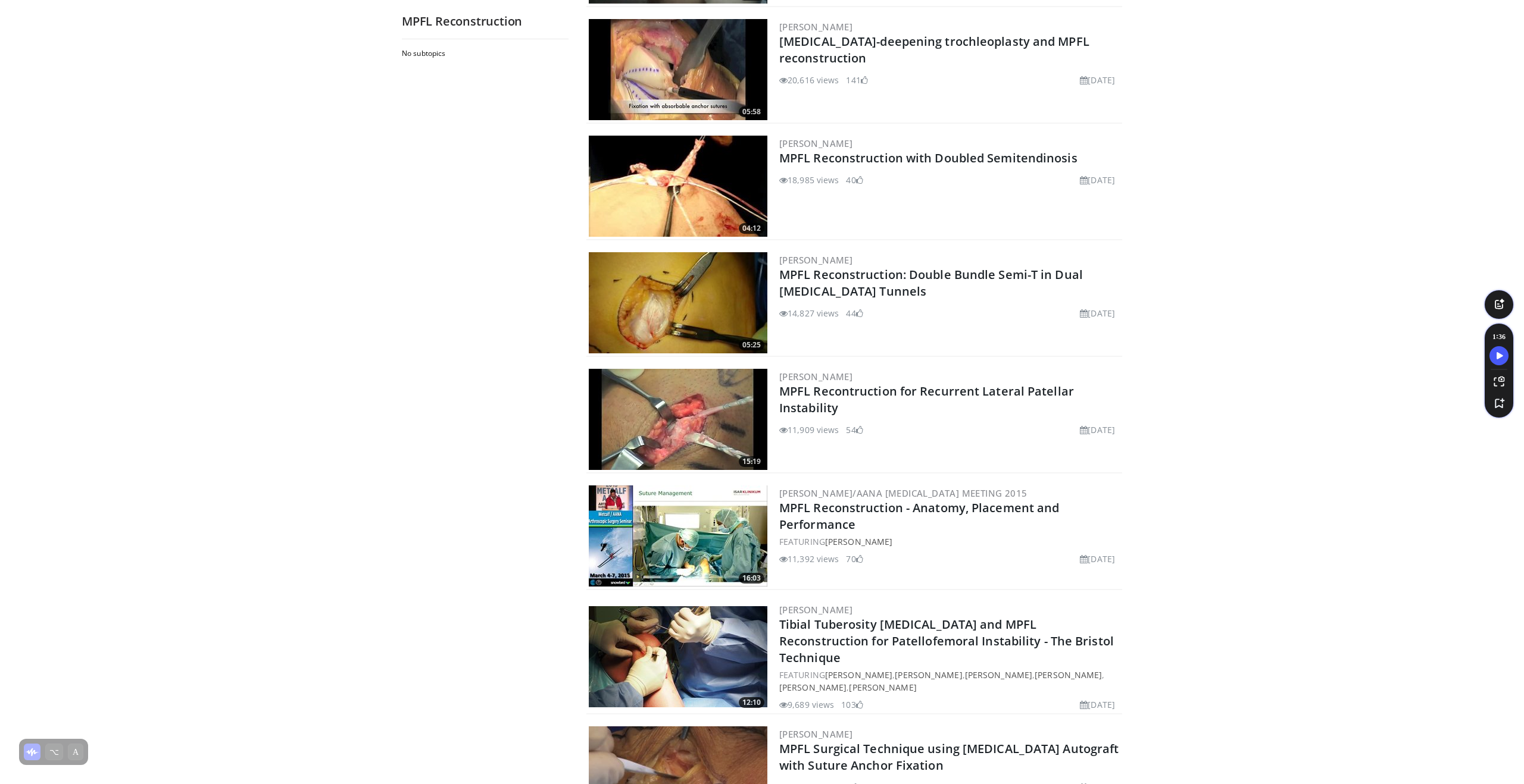
scroll to position [489, 0]
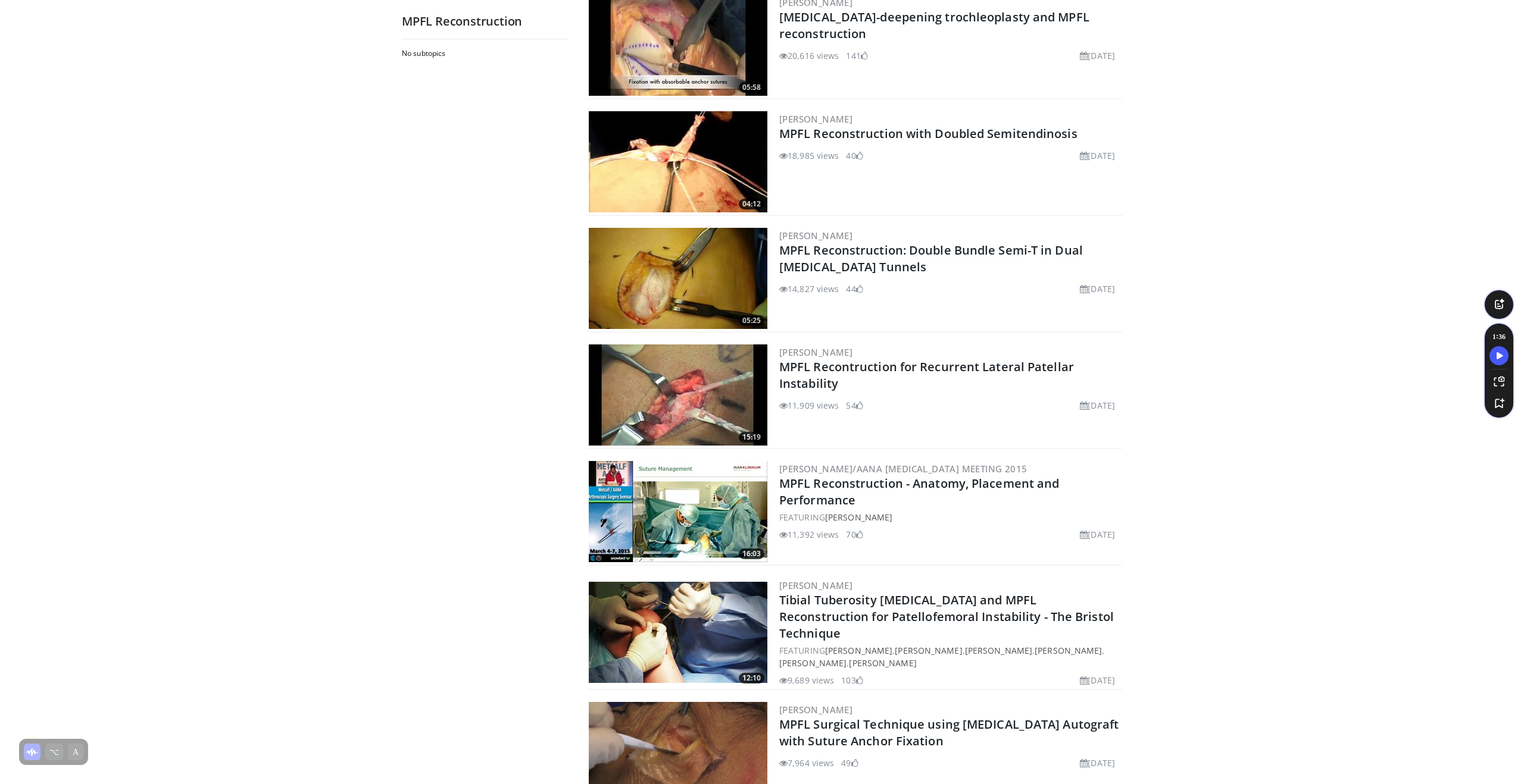
click at [701, 384] on img at bounding box center [678, 395] width 178 height 101
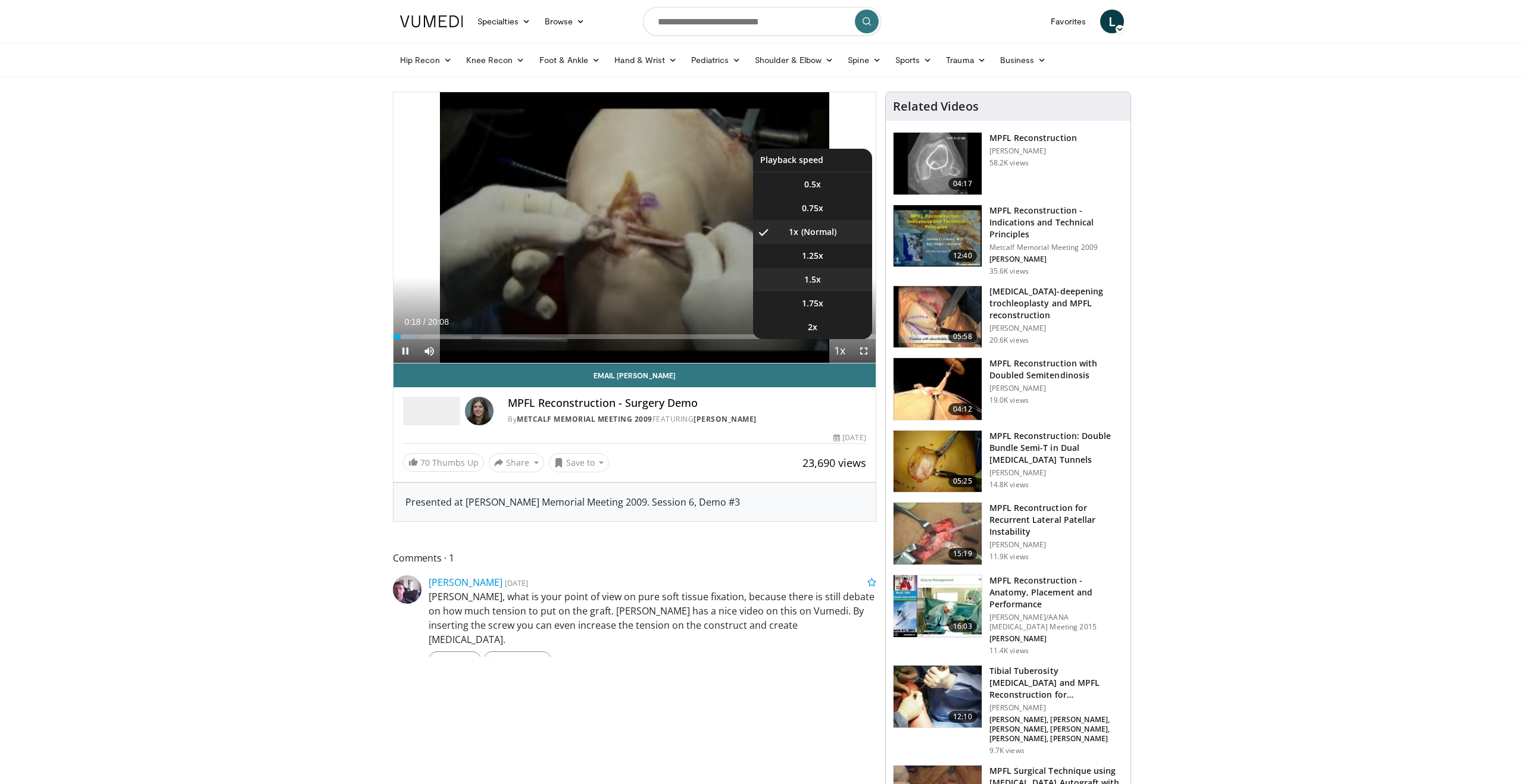
click at [824, 284] on li "1.5x" at bounding box center [812, 280] width 119 height 24
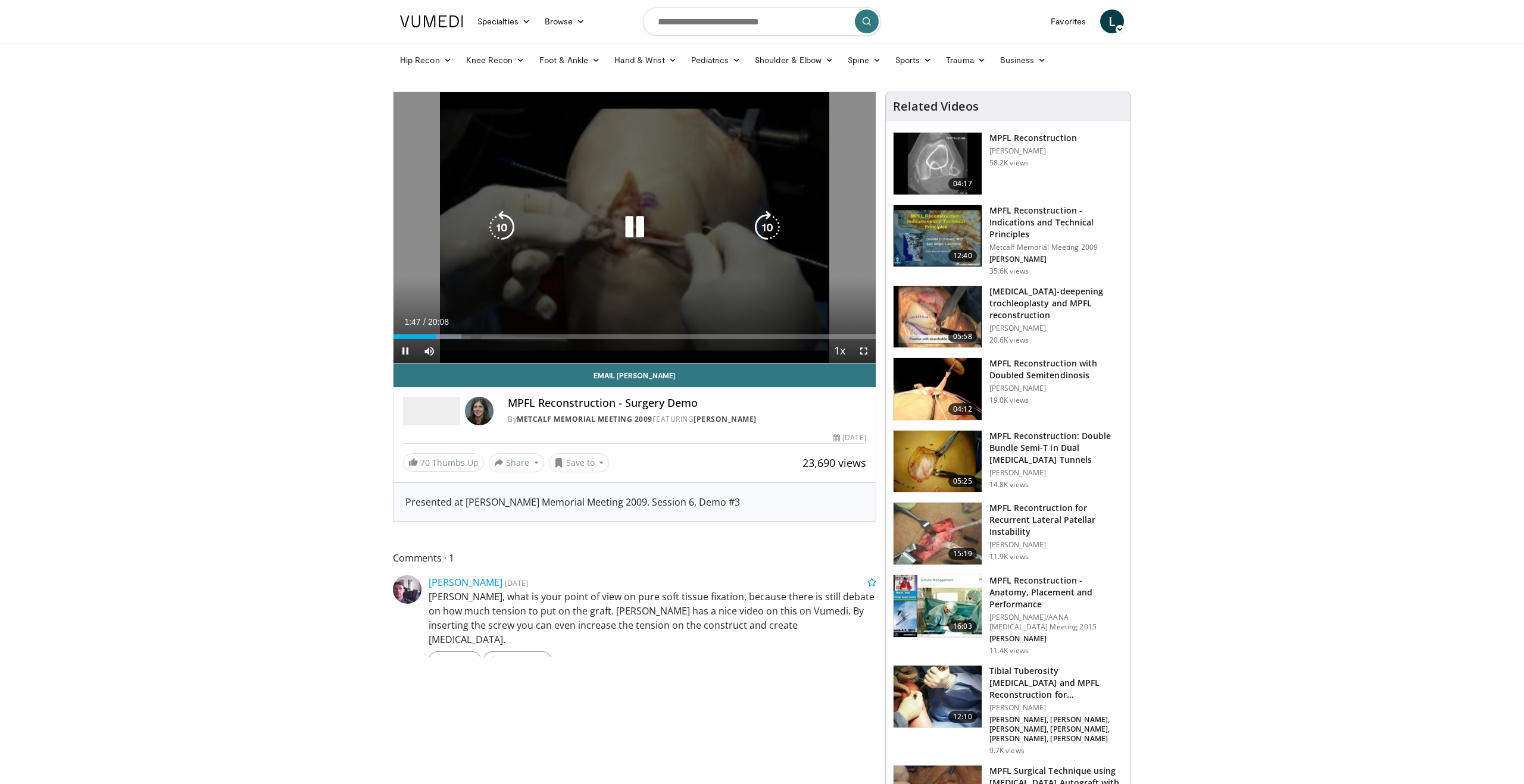
click at [629, 218] on icon "Video Player" at bounding box center [634, 227] width 33 height 33
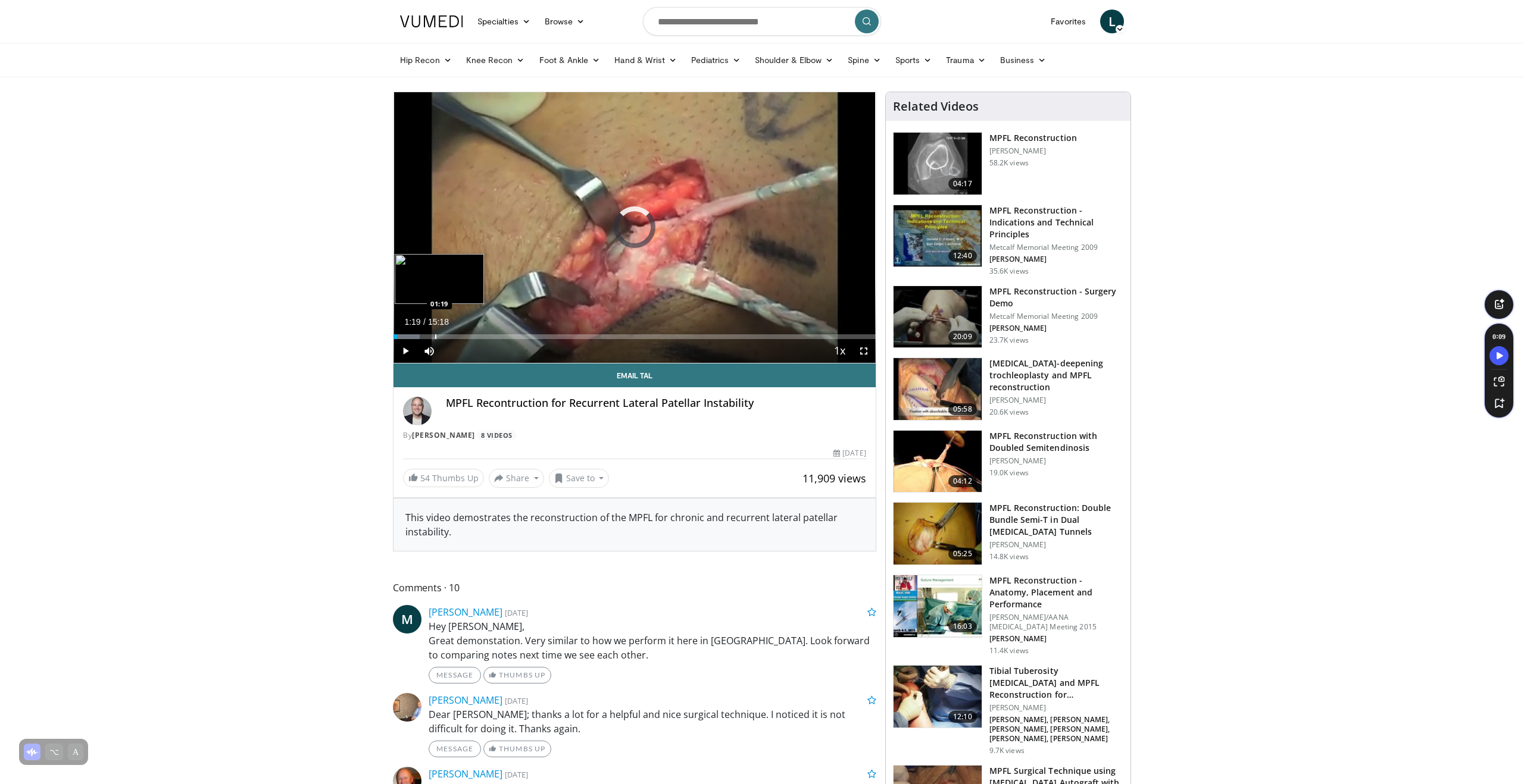
click at [435, 331] on div "Loaded : 5.43% 01:19 01:19" at bounding box center [635, 333] width 483 height 11
click at [472, 335] on div "Progress Bar" at bounding box center [473, 337] width 2 height 5
click at [507, 335] on div "Progress Bar" at bounding box center [508, 337] width 2 height 5
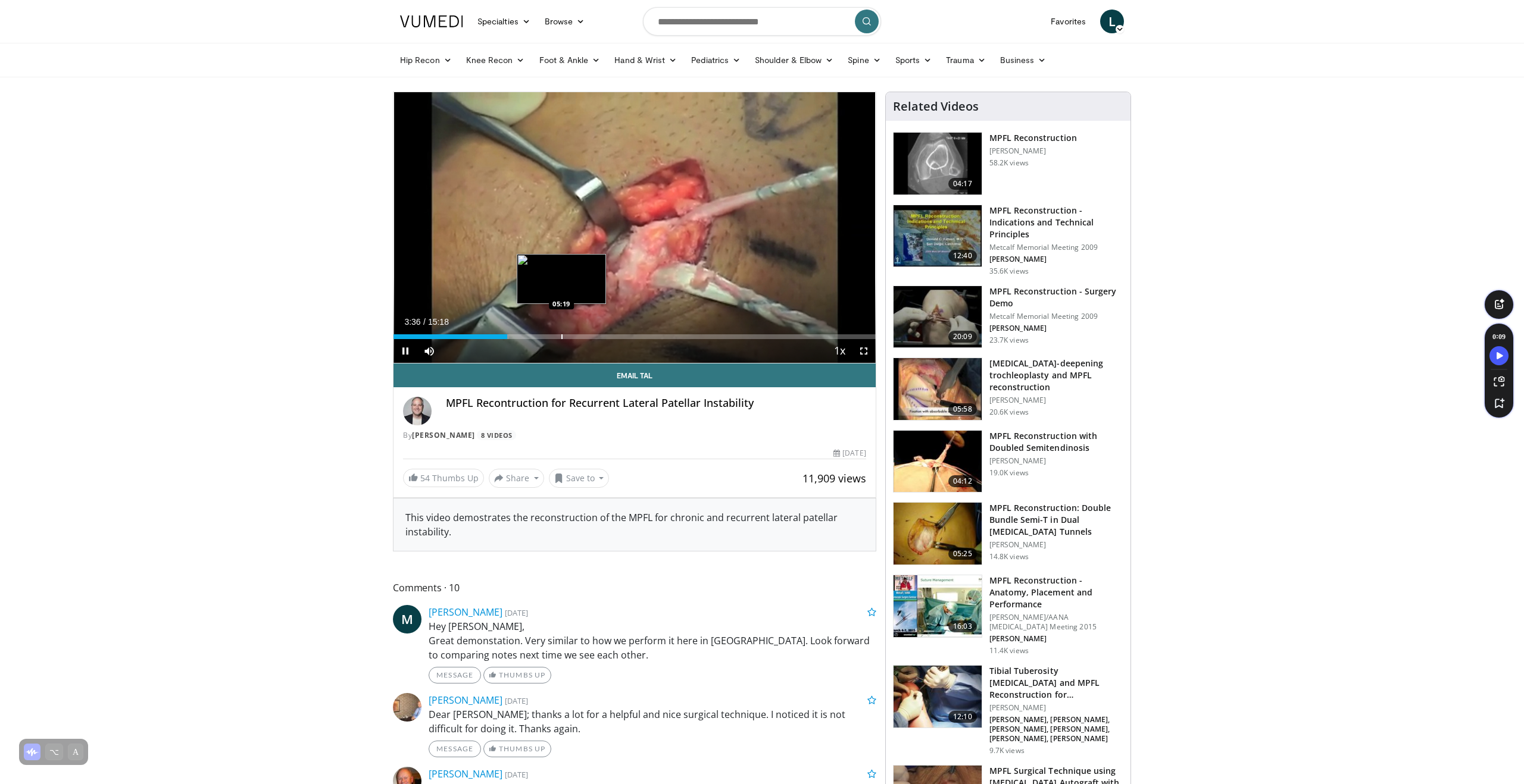
click at [562, 336] on div "10 seconds Tap to unmute" at bounding box center [635, 227] width 483 height 271
click at [534, 337] on div "Progress Bar" at bounding box center [534, 337] width 2 height 5
click at [530, 337] on div "Progress Bar" at bounding box center [531, 337] width 2 height 5
click at [521, 336] on div "Progress Bar" at bounding box center [522, 337] width 2 height 5
click at [400, 349] on span "Video Player" at bounding box center [406, 351] width 24 height 24
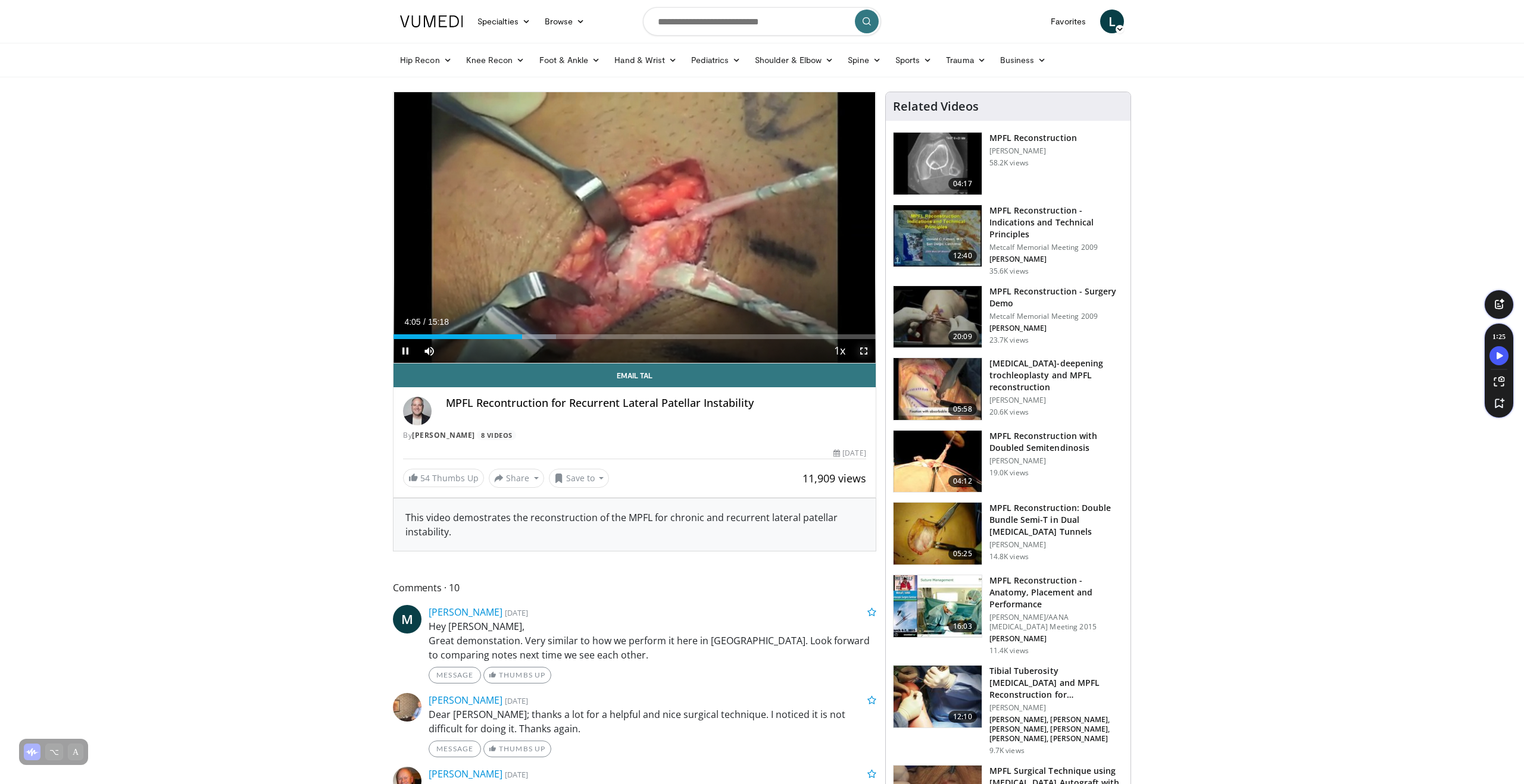
click at [860, 349] on span "Video Player" at bounding box center [864, 351] width 24 height 24
